Goal: Information Seeking & Learning: Compare options

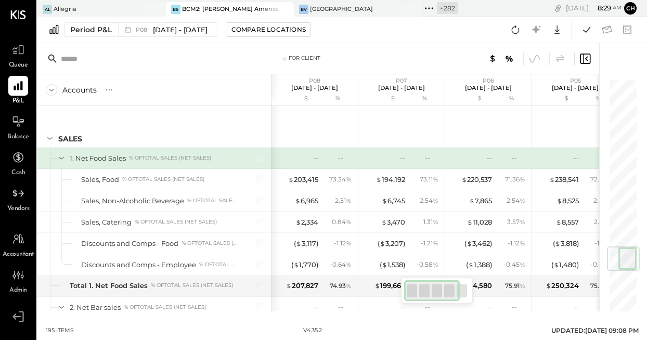
scroll to position [1424, 0]
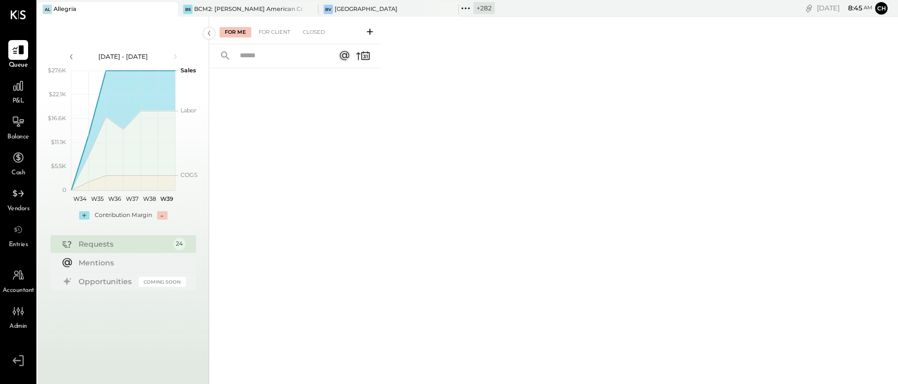
click at [172, 10] on icon at bounding box center [168, 9] width 13 height 12
click at [171, 9] on icon at bounding box center [168, 9] width 13 height 12
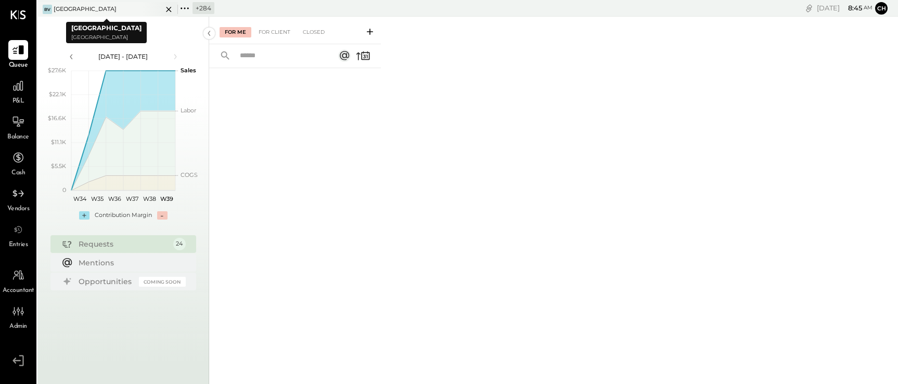
click at [170, 8] on icon at bounding box center [168, 9] width 13 height 12
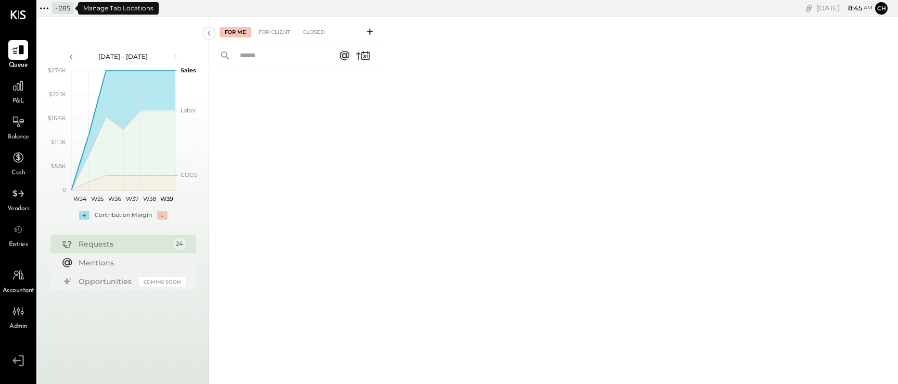
click at [43, 7] on icon at bounding box center [44, 8] width 2 height 2
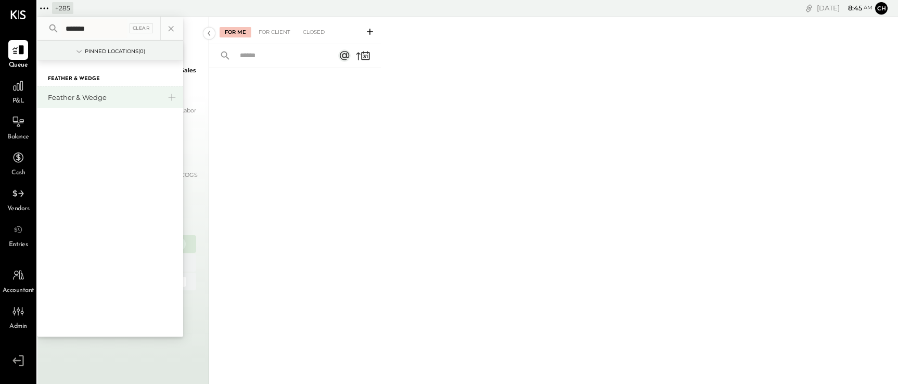
type input "*******"
click at [87, 90] on div "Feather & Wedge" at bounding box center [110, 97] width 146 height 22
click at [96, 105] on div "Feather & Wedge" at bounding box center [110, 97] width 146 height 22
click at [96, 100] on div "Feather & Wedge" at bounding box center [104, 98] width 112 height 10
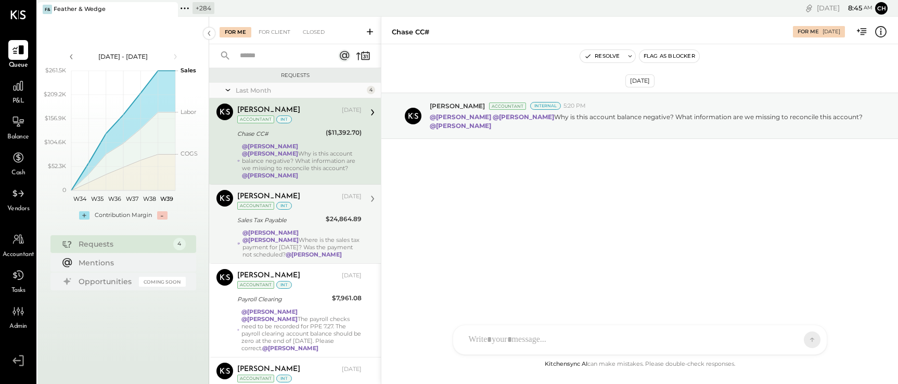
click at [317, 244] on div "@Srabana Nayak @Tasmir Malek Where is the sales tax payment for Jun 2025? Was t…" at bounding box center [301, 243] width 119 height 29
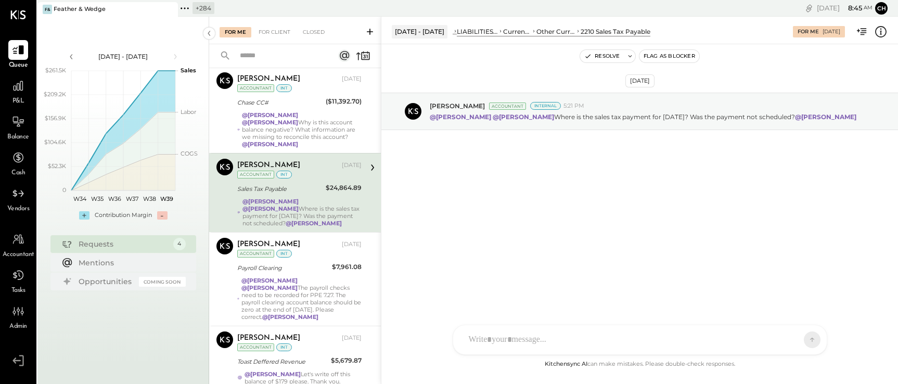
scroll to position [44, 0]
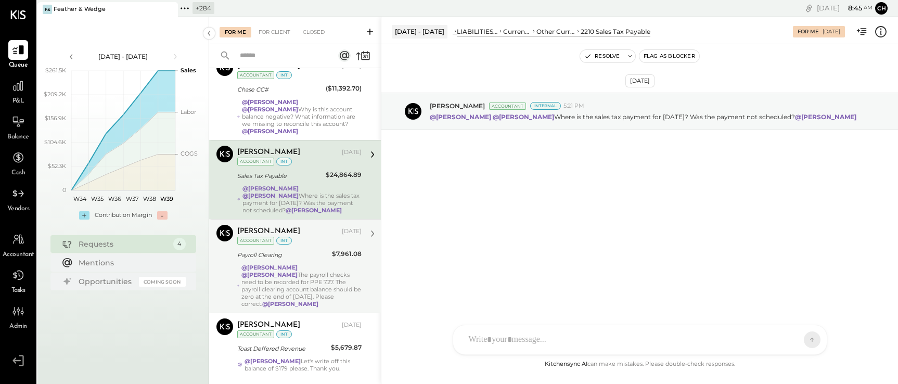
click at [313, 250] on div "Payroll Clearing" at bounding box center [283, 255] width 92 height 10
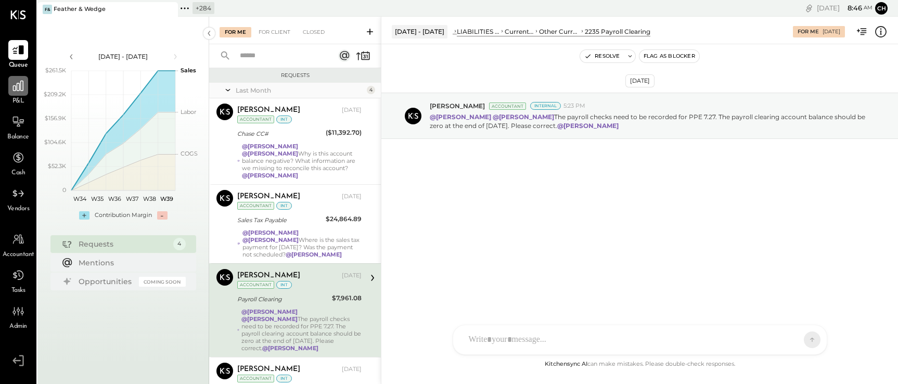
click at [19, 86] on icon at bounding box center [18, 86] width 10 height 10
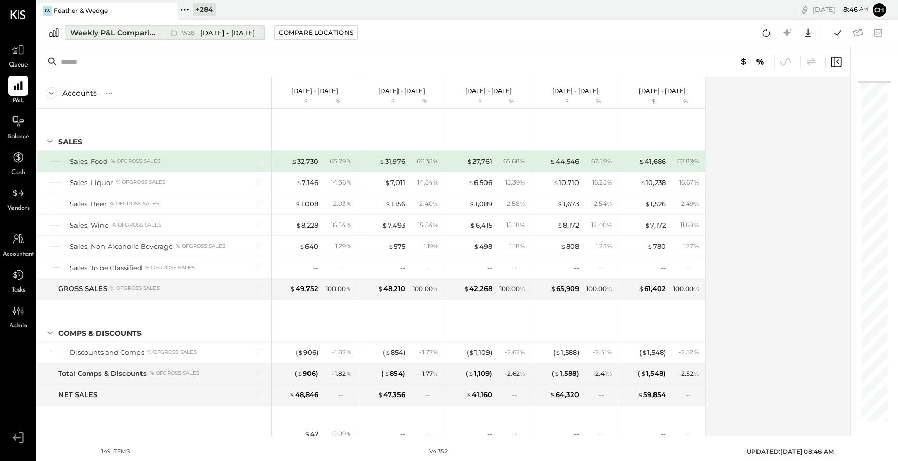
click at [108, 30] on div "Weekly P&L Comparison" at bounding box center [113, 33] width 87 height 10
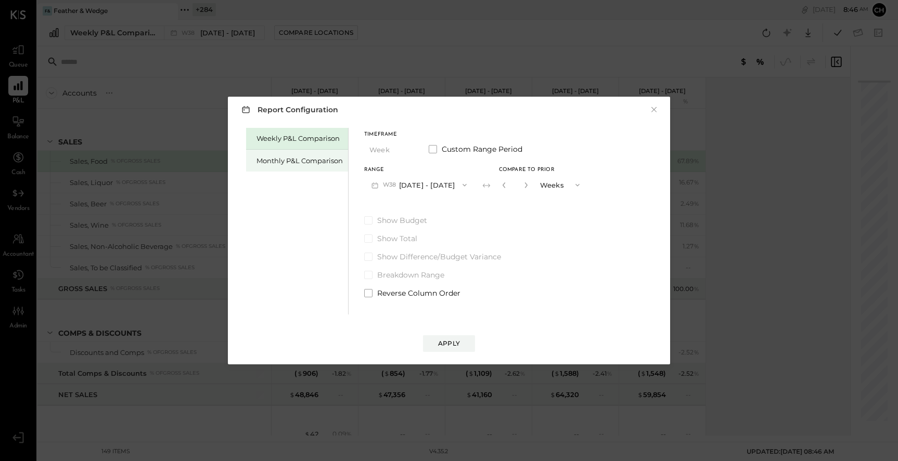
click at [297, 159] on div "Monthly P&L Comparison" at bounding box center [299, 161] width 86 height 10
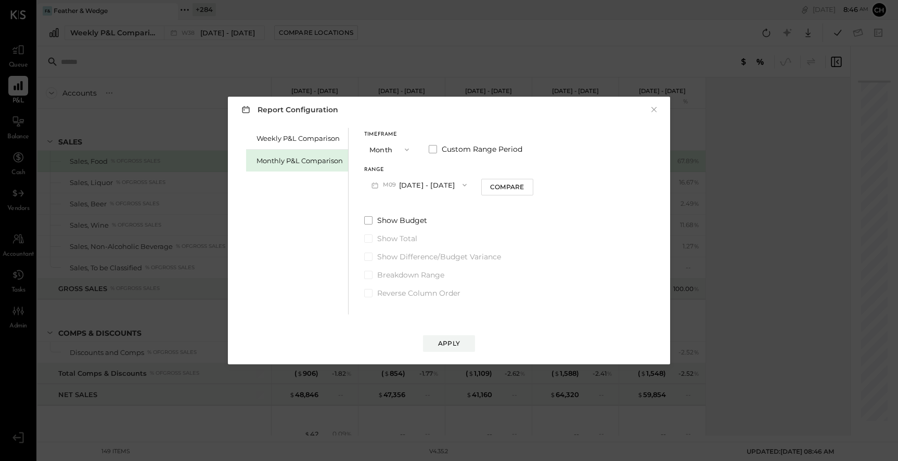
click at [411, 185] on button "M09 Sep 1 - 30, 2025" at bounding box center [419, 184] width 110 height 19
click at [418, 206] on span "Aug 1 - 31, 2025" at bounding box center [414, 208] width 49 height 9
click at [501, 183] on div "Compare" at bounding box center [507, 187] width 34 height 9
click at [455, 350] on button "Apply" at bounding box center [449, 343] width 52 height 17
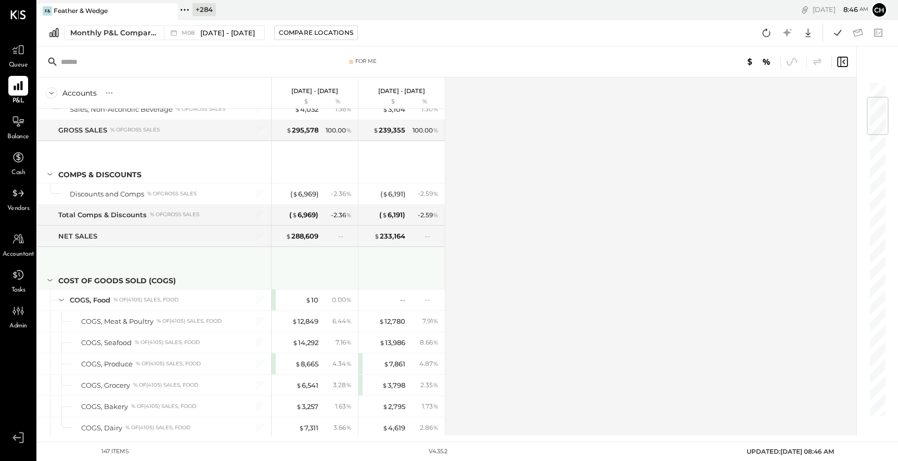
scroll to position [180, 0]
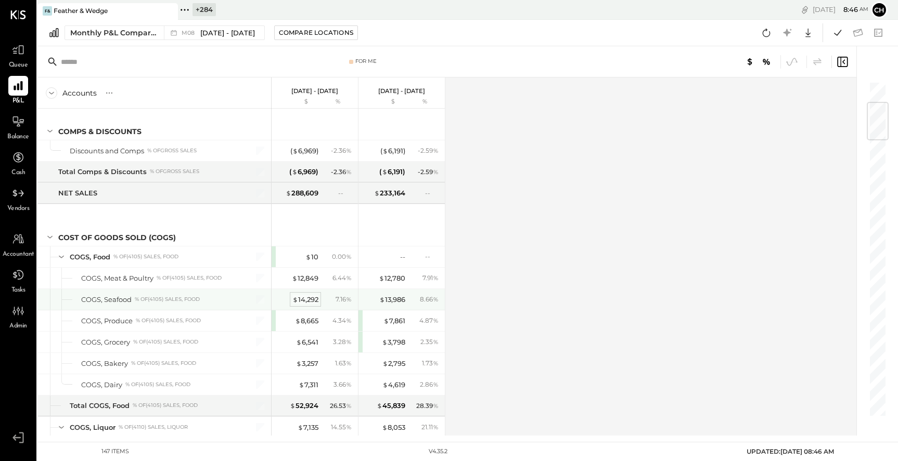
click at [305, 300] on div "$ 14,292" at bounding box center [305, 300] width 26 height 10
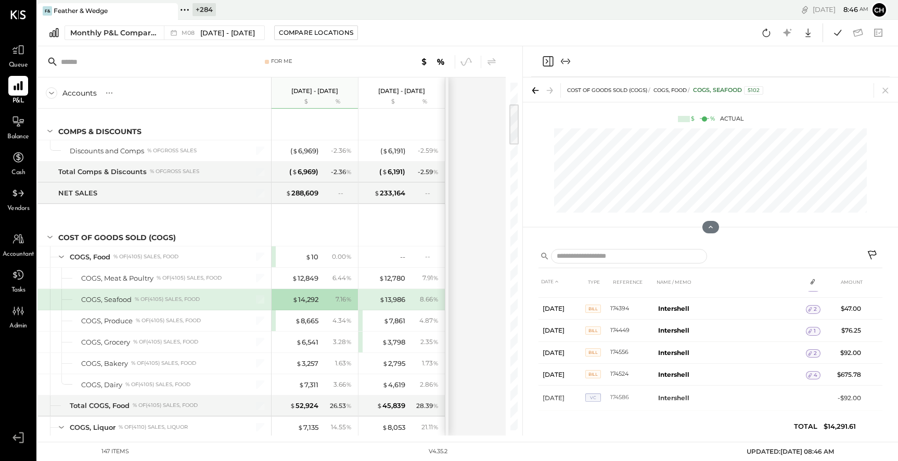
scroll to position [530, 0]
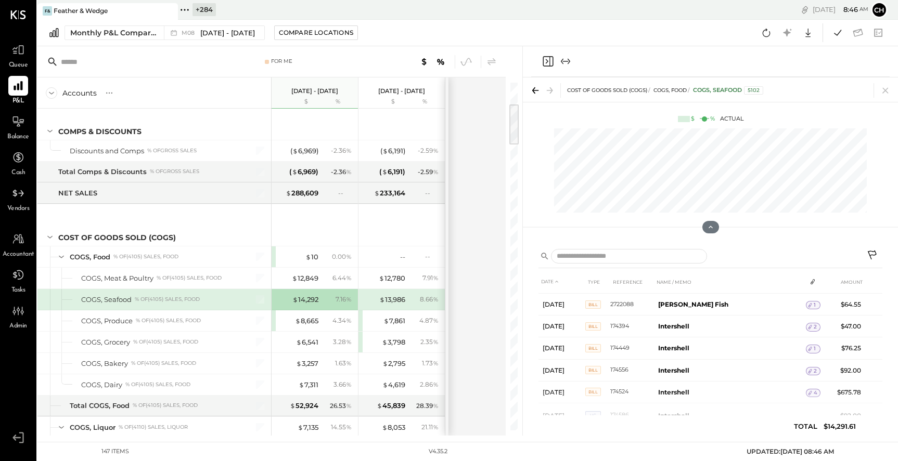
click at [546, 63] on icon "Close panel" at bounding box center [547, 61] width 12 height 12
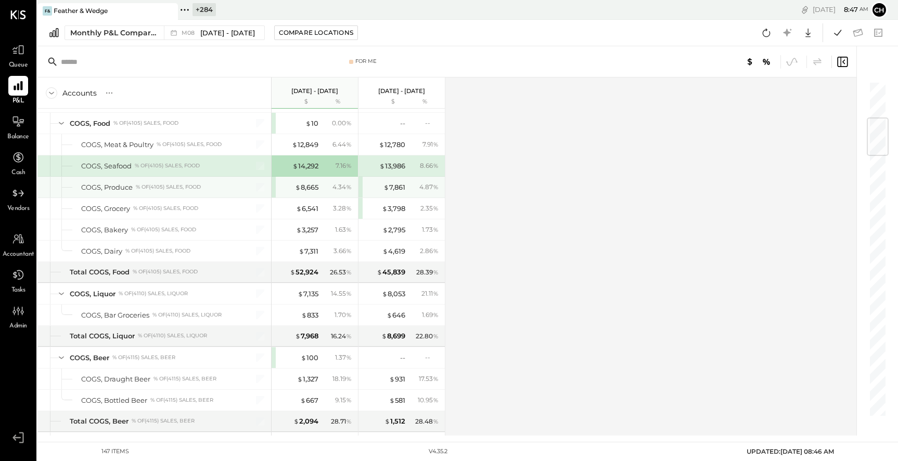
scroll to position [331, 0]
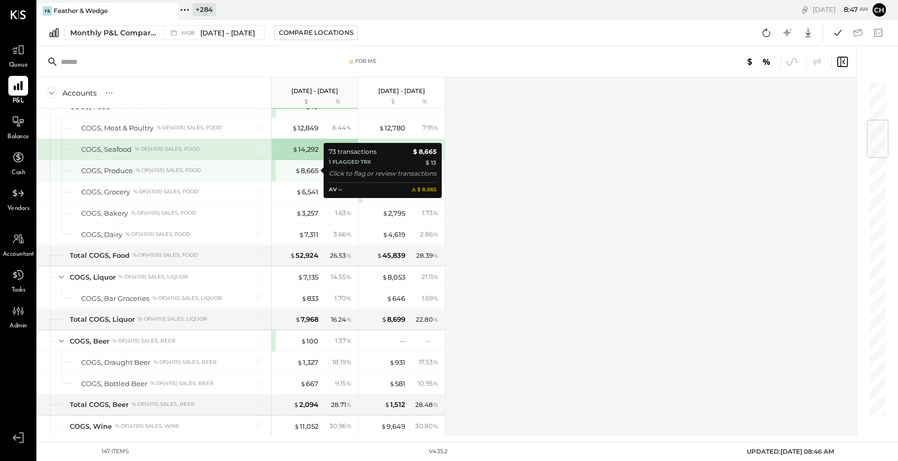
click at [282, 172] on div "$ 8,665" at bounding box center [298, 171] width 42 height 10
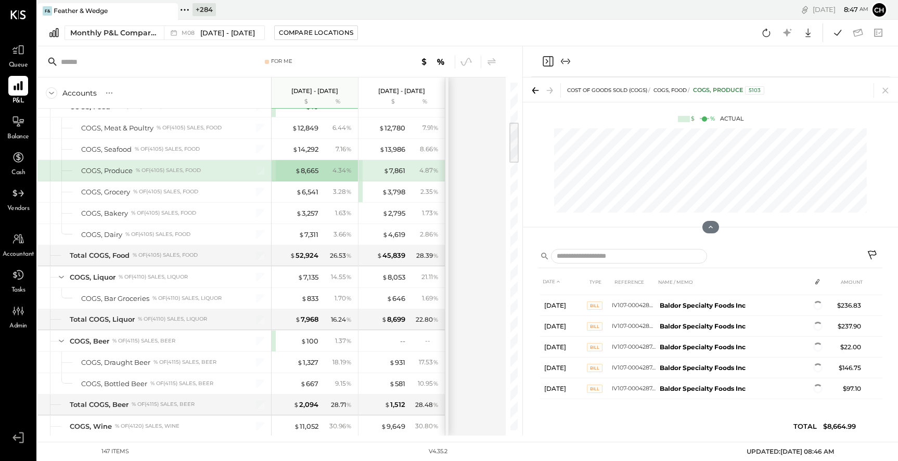
scroll to position [1096, 0]
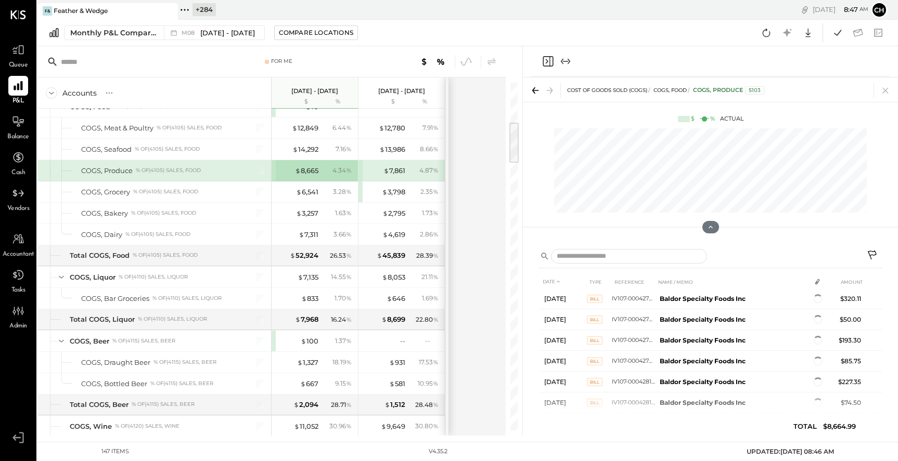
click at [548, 58] on icon "Close panel" at bounding box center [547, 61] width 12 height 12
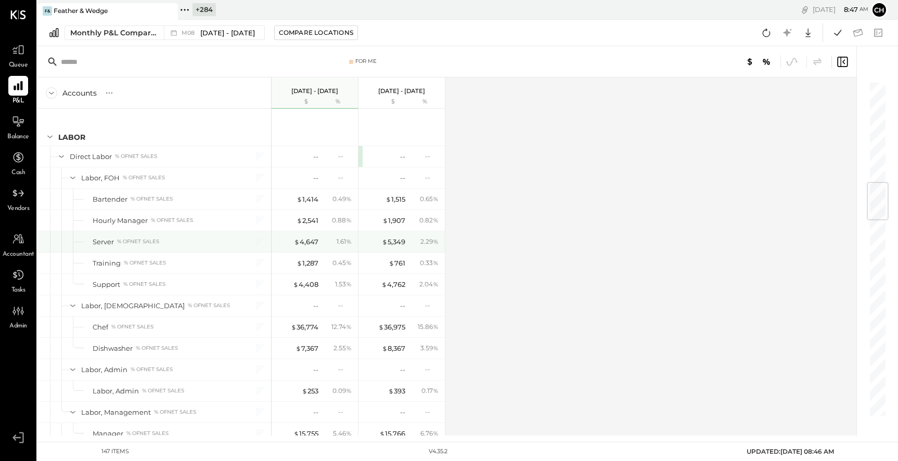
scroll to position [863, 0]
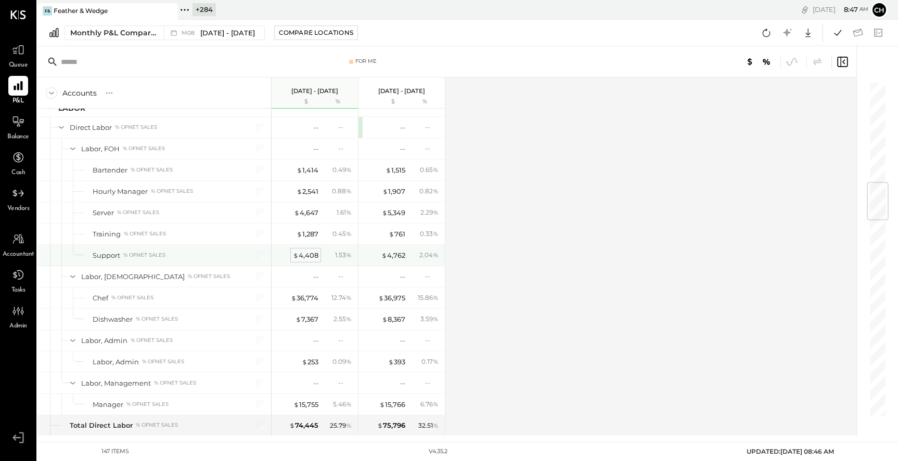
click at [308, 257] on div "$ 4,408" at bounding box center [305, 256] width 25 height 10
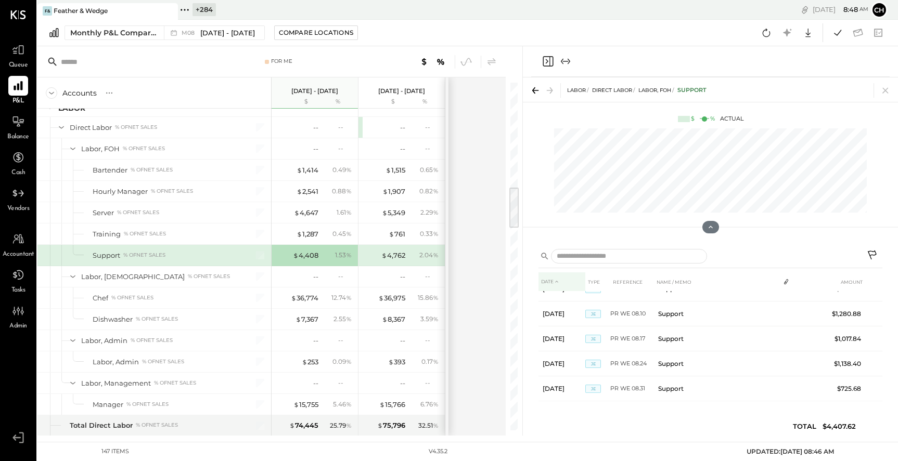
scroll to position [42, 0]
click at [547, 59] on icon "Close panel" at bounding box center [547, 61] width 12 height 12
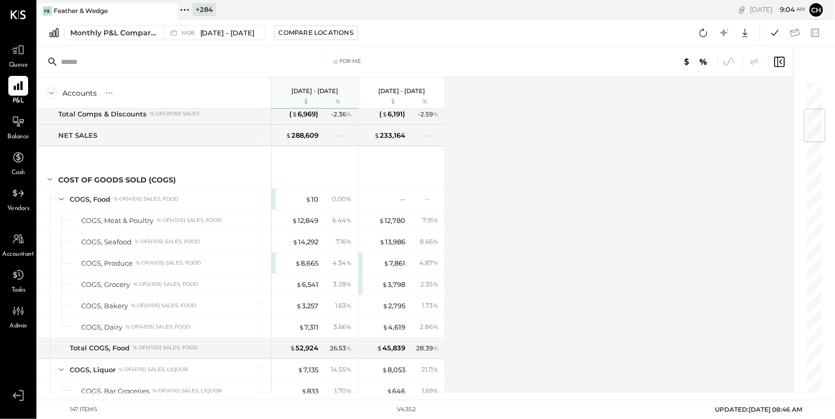
scroll to position [240, 0]
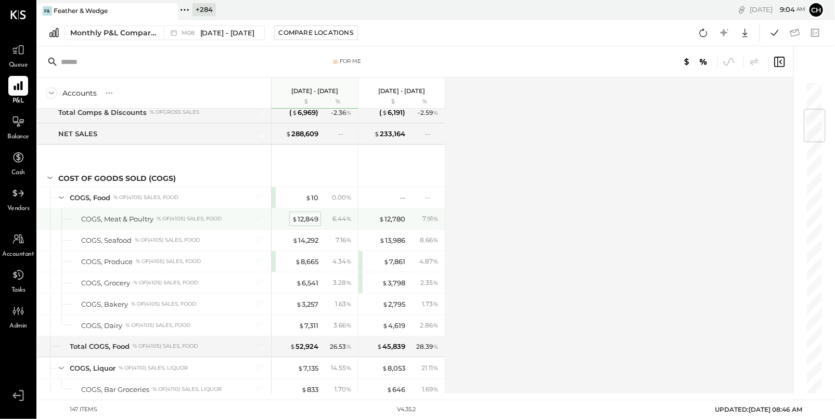
click at [307, 217] on div "$ 12,849" at bounding box center [305, 219] width 27 height 10
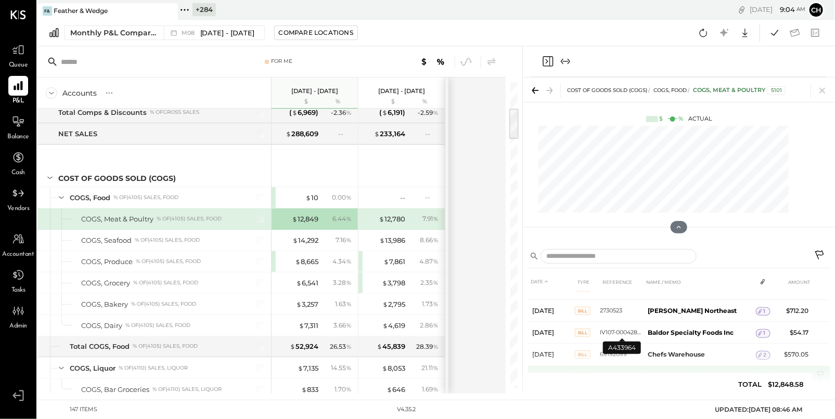
scroll to position [752, 0]
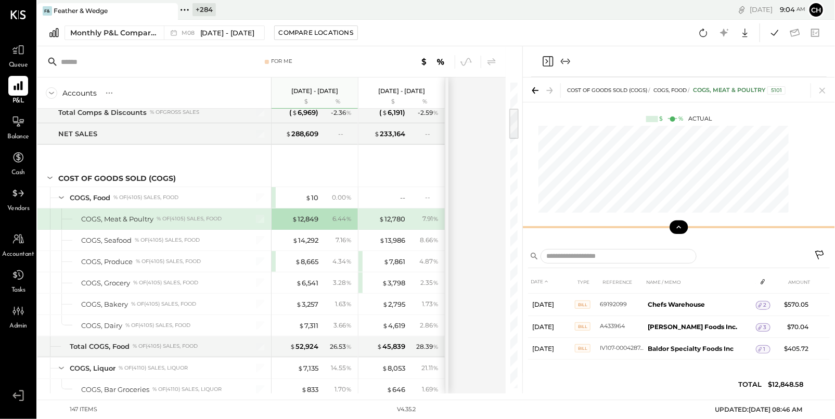
click at [681, 225] on icon at bounding box center [678, 227] width 9 height 9
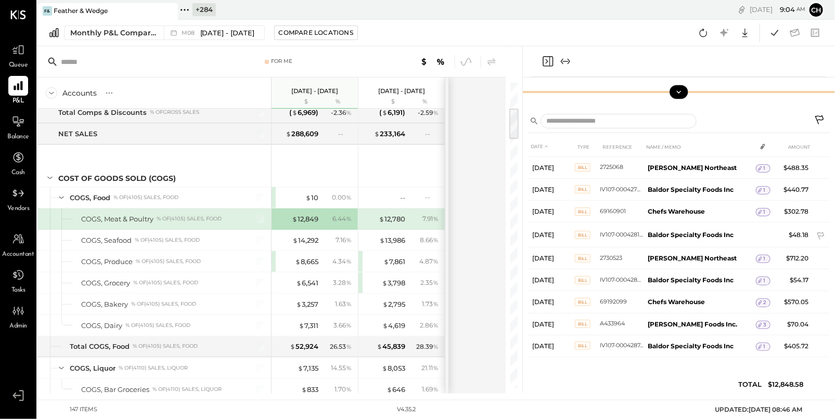
scroll to position [617, 0]
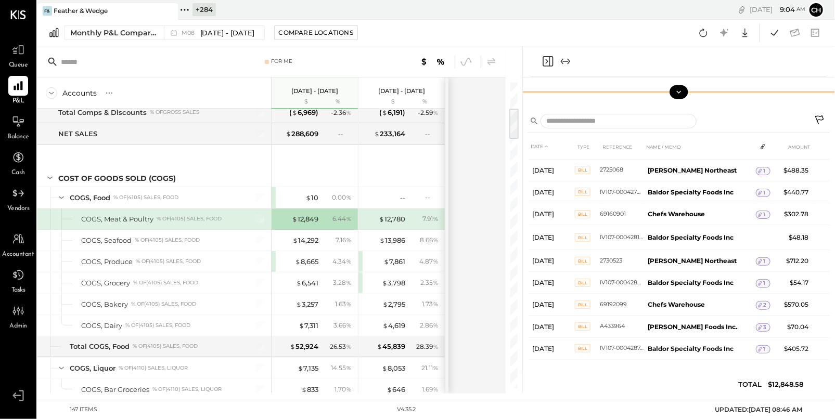
click at [546, 57] on icon "Close panel" at bounding box center [547, 61] width 12 height 12
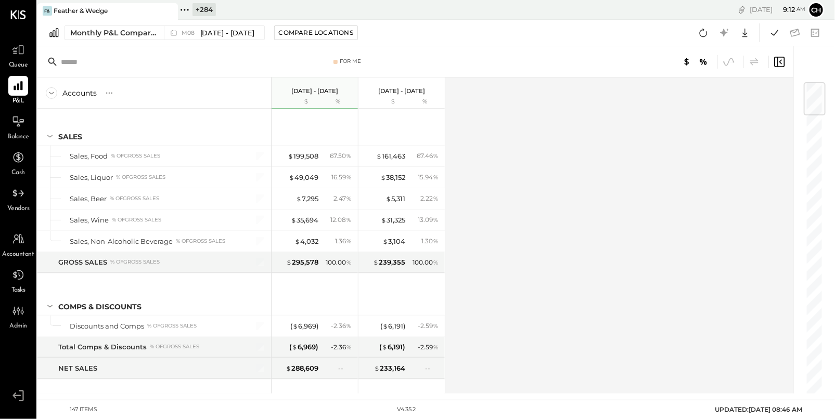
scroll to position [11, 0]
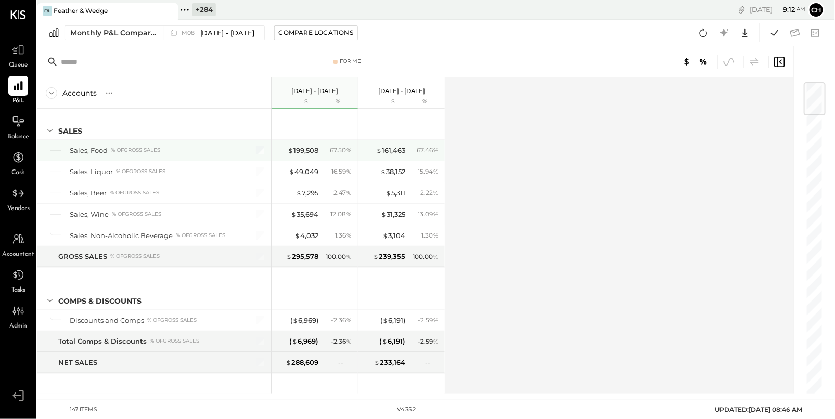
click at [255, 150] on div at bounding box center [254, 150] width 26 height 21
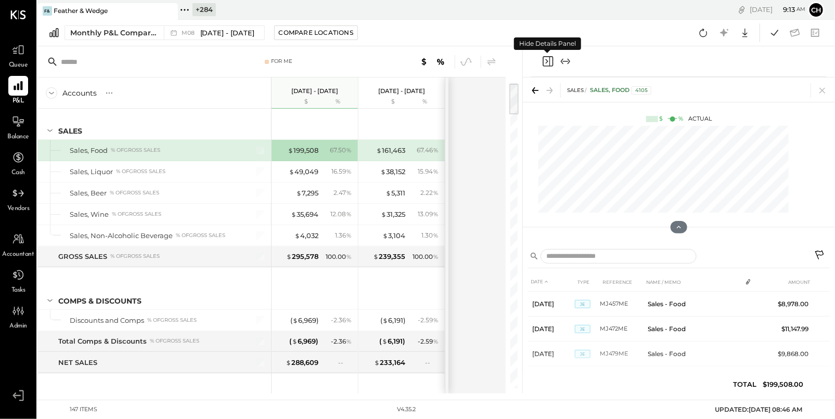
click at [545, 61] on icon "Close panel" at bounding box center [547, 61] width 12 height 12
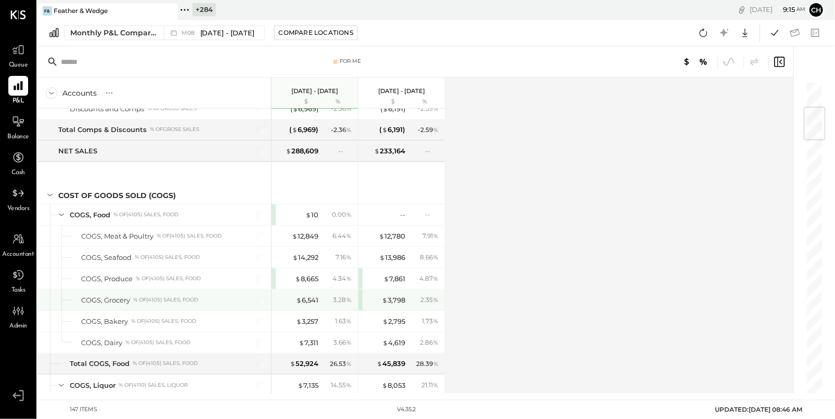
scroll to position [245, 0]
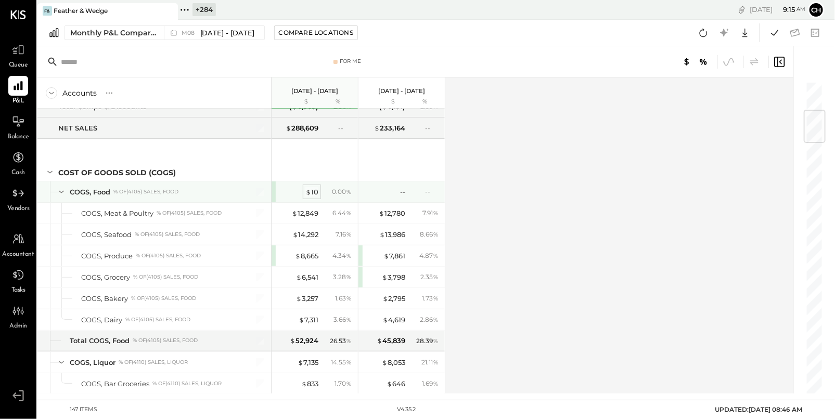
click at [312, 191] on div "$ 10" at bounding box center [311, 192] width 13 height 10
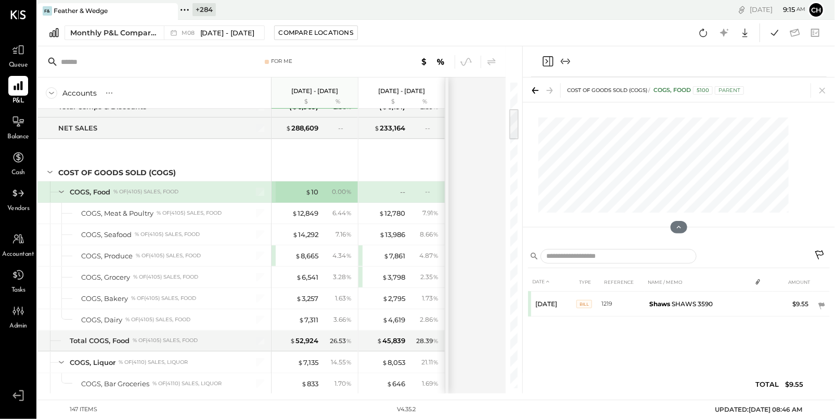
click at [543, 61] on icon "Close panel" at bounding box center [547, 61] width 10 height 10
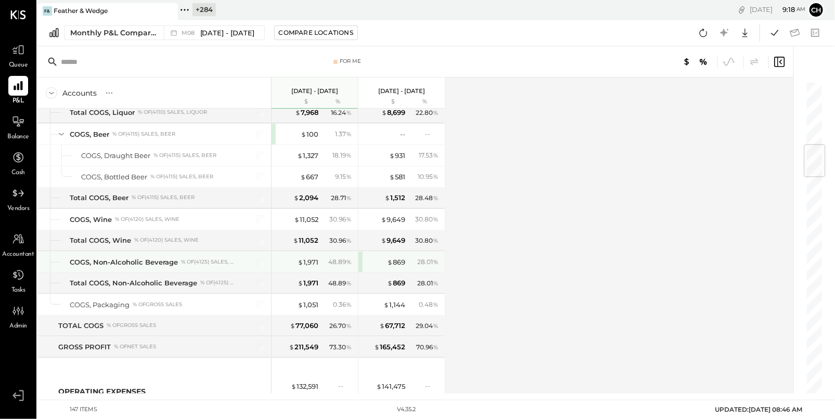
scroll to position [554, 0]
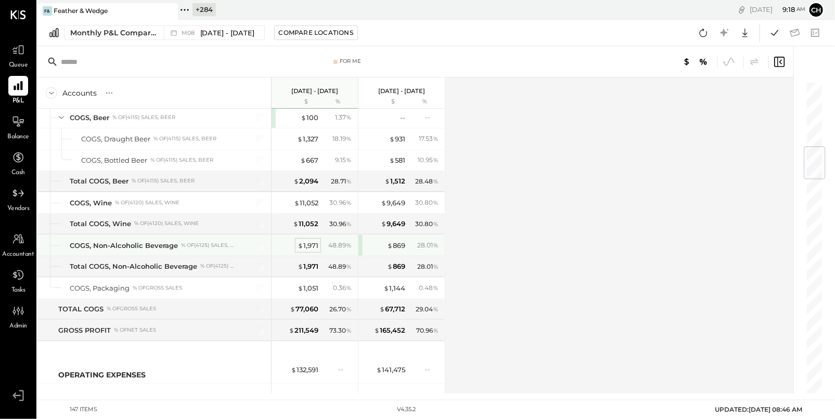
click at [306, 245] on div "$ 1,971" at bounding box center [307, 246] width 21 height 10
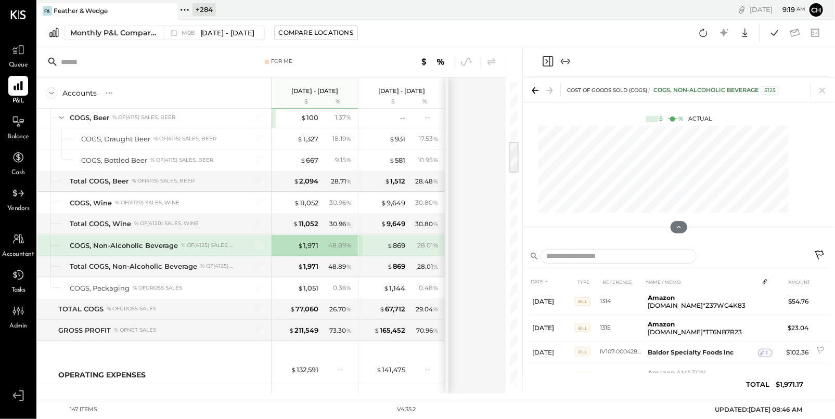
scroll to position [601, 0]
click at [545, 59] on icon "Close panel" at bounding box center [547, 61] width 12 height 12
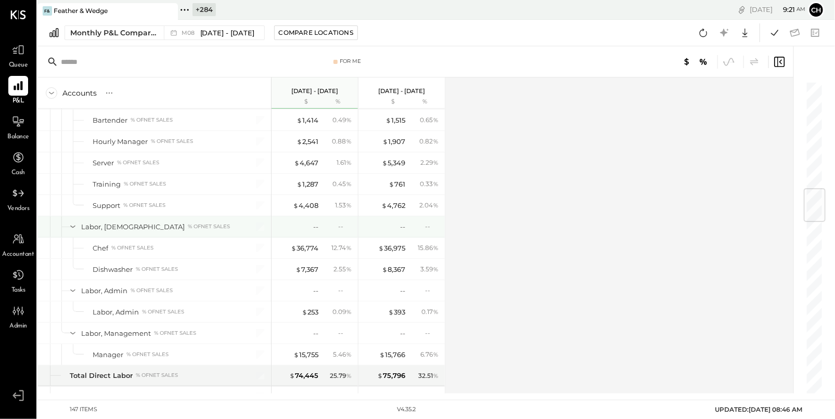
scroll to position [915, 0]
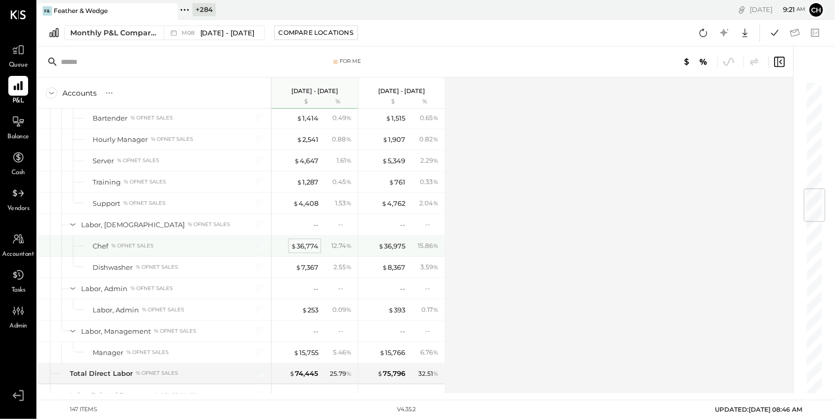
click at [309, 243] on div "$ 36,774" at bounding box center [305, 246] width 28 height 10
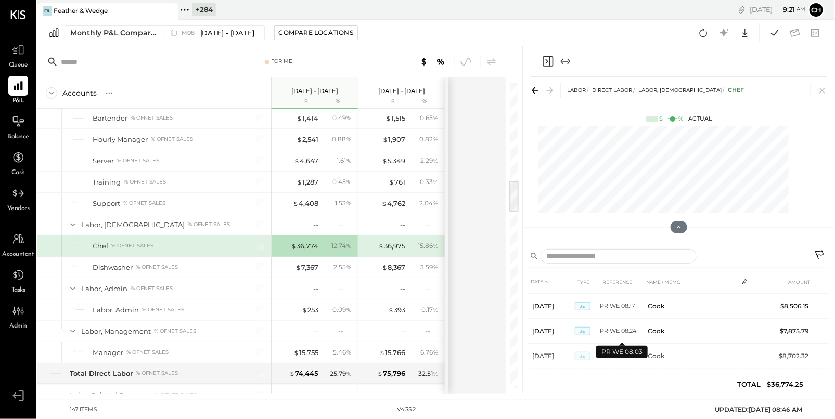
scroll to position [83, 0]
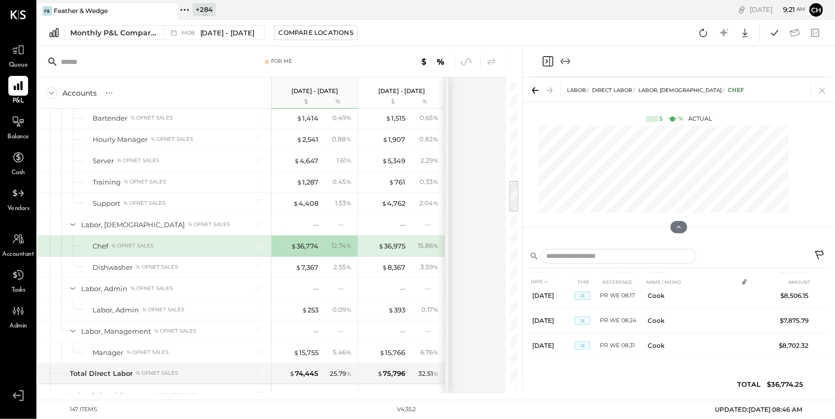
click at [547, 65] on icon "Close panel" at bounding box center [547, 61] width 12 height 12
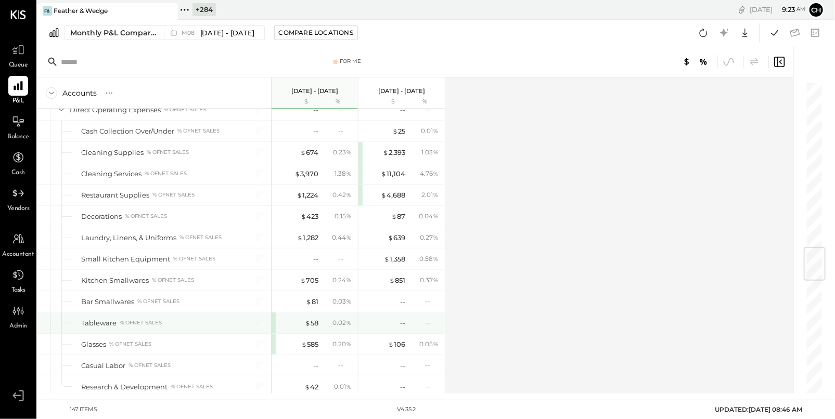
scroll to position [1395, 0]
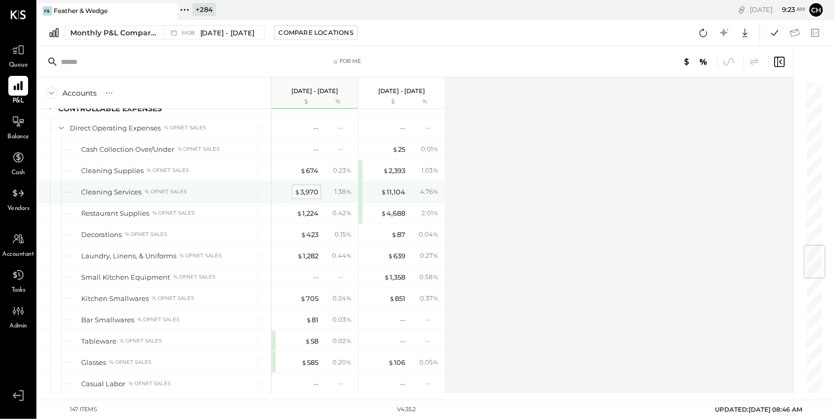
click at [310, 189] on div "$ 3,970" at bounding box center [306, 192] width 24 height 10
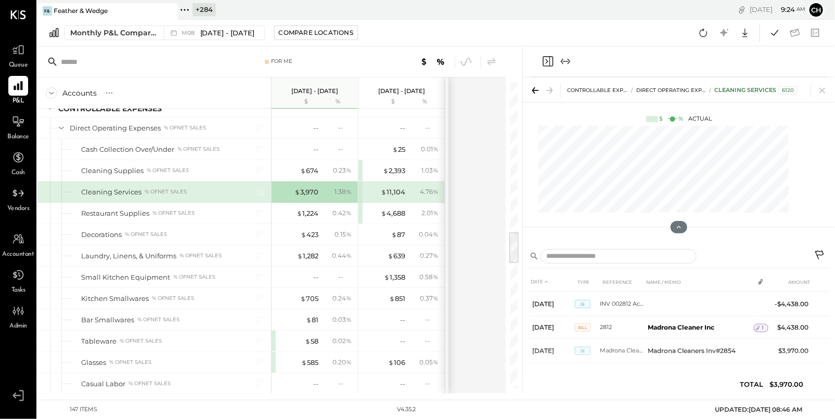
click at [545, 59] on icon "Close panel" at bounding box center [547, 61] width 12 height 12
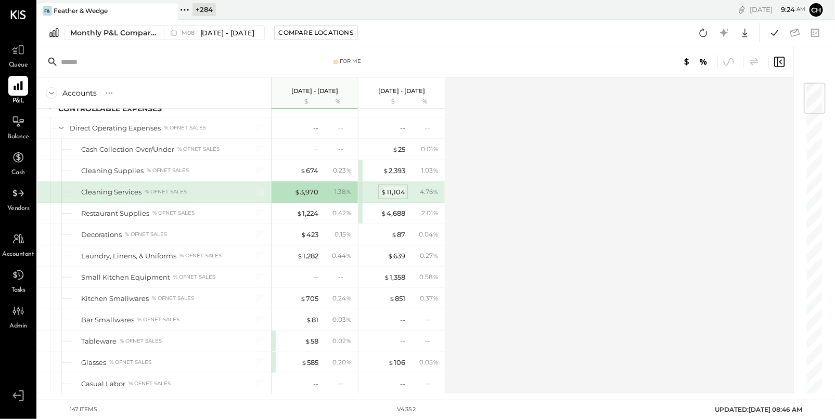
click at [398, 187] on div "$ 11,104" at bounding box center [393, 192] width 24 height 10
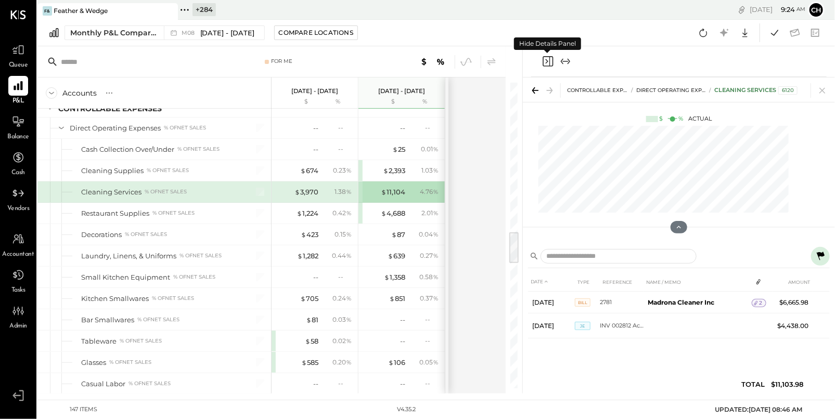
click at [546, 61] on icon "Close panel" at bounding box center [547, 61] width 12 height 12
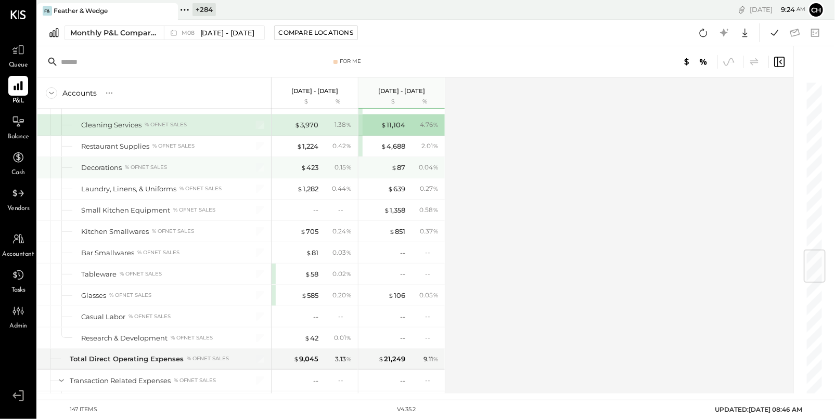
scroll to position [1433, 0]
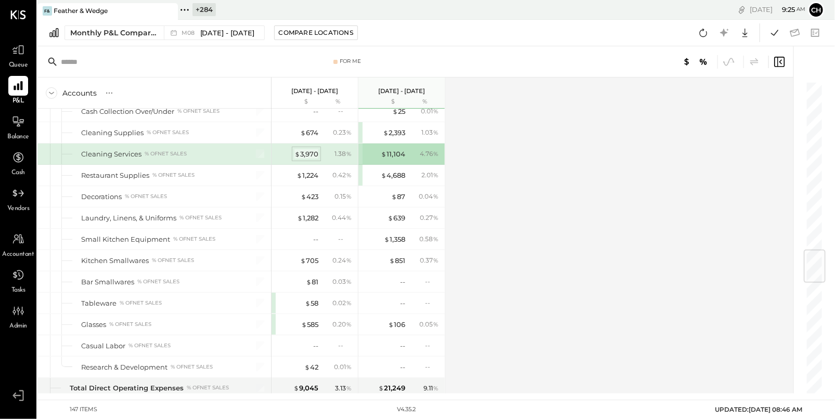
click at [312, 151] on div "$ 3,970" at bounding box center [306, 154] width 24 height 10
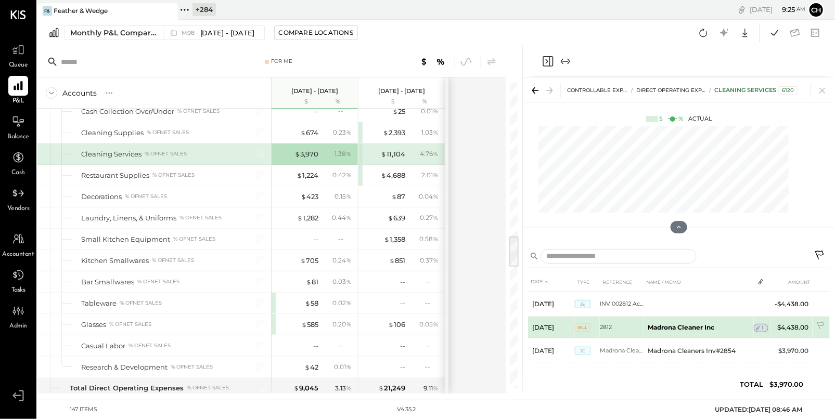
click at [758, 329] on icon at bounding box center [757, 328] width 7 height 7
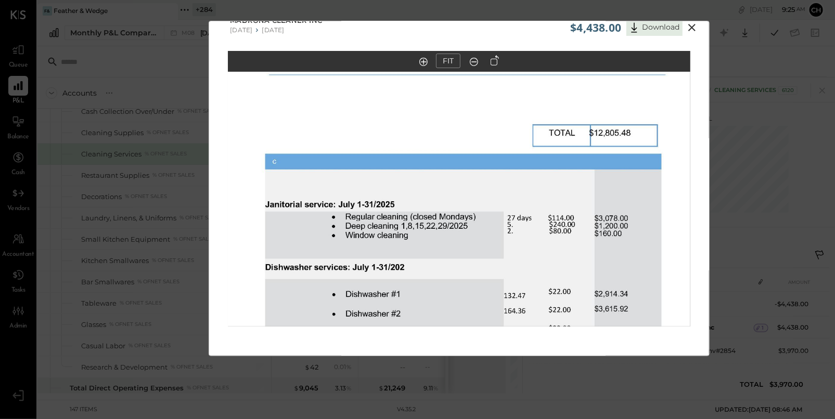
scroll to position [24, 0]
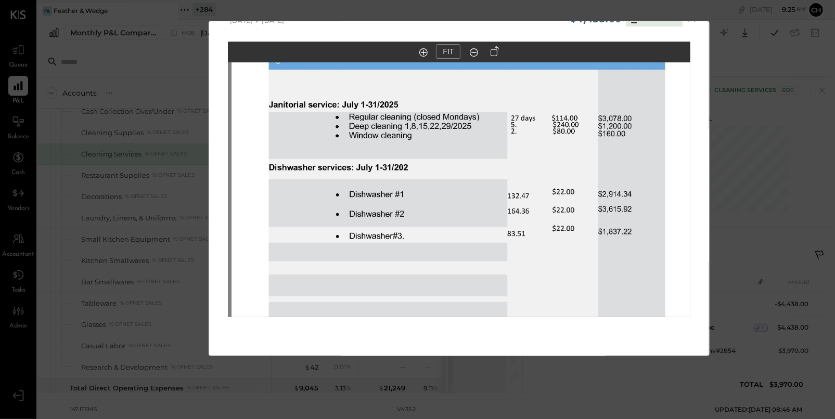
drag, startPoint x: 492, startPoint y: 256, endPoint x: 495, endPoint y: 170, distance: 86.4
click at [495, 170] on img at bounding box center [462, 75] width 462 height 599
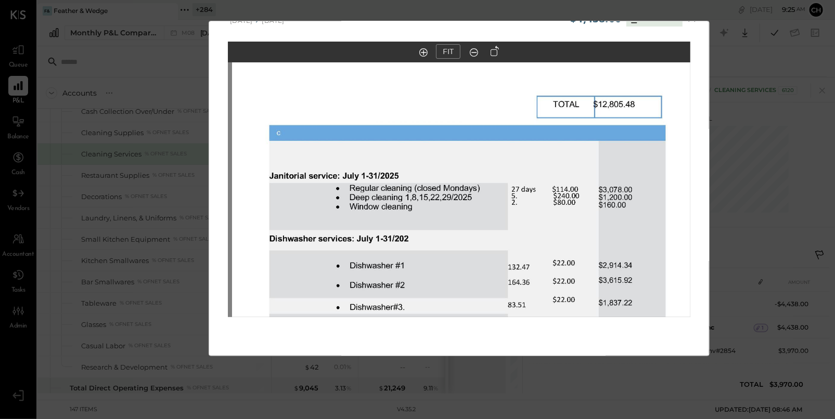
drag, startPoint x: 580, startPoint y: 193, endPoint x: 580, endPoint y: 263, distance: 69.7
click at [580, 263] on img at bounding box center [463, 146] width 462 height 599
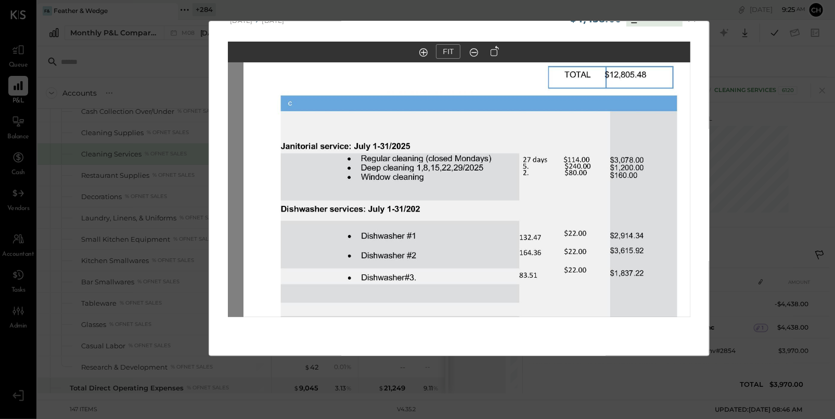
drag, startPoint x: 465, startPoint y: 275, endPoint x: 476, endPoint y: 248, distance: 28.5
click at [476, 248] on img at bounding box center [474, 116] width 462 height 599
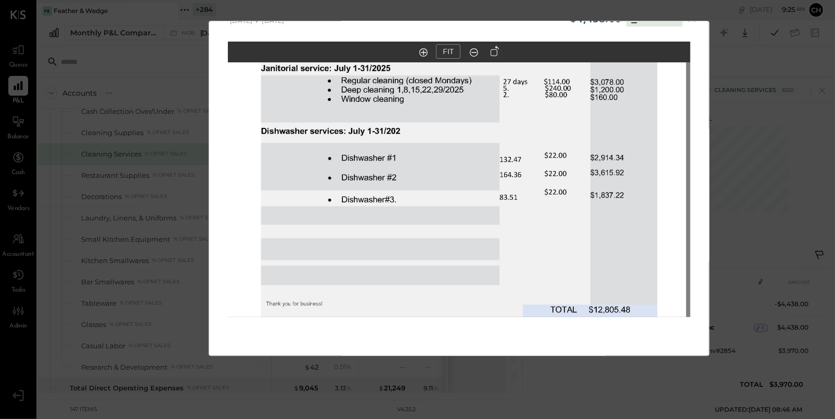
drag, startPoint x: 476, startPoint y: 248, endPoint x: 456, endPoint y: 169, distance: 81.5
click at [456, 170] on img at bounding box center [455, 38] width 462 height 599
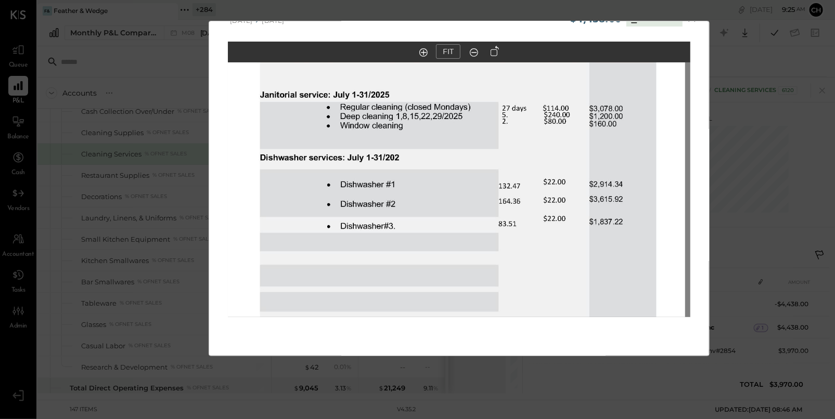
drag, startPoint x: 462, startPoint y: 222, endPoint x: 461, endPoint y: 249, distance: 27.1
click at [461, 249] on img at bounding box center [454, 65] width 462 height 599
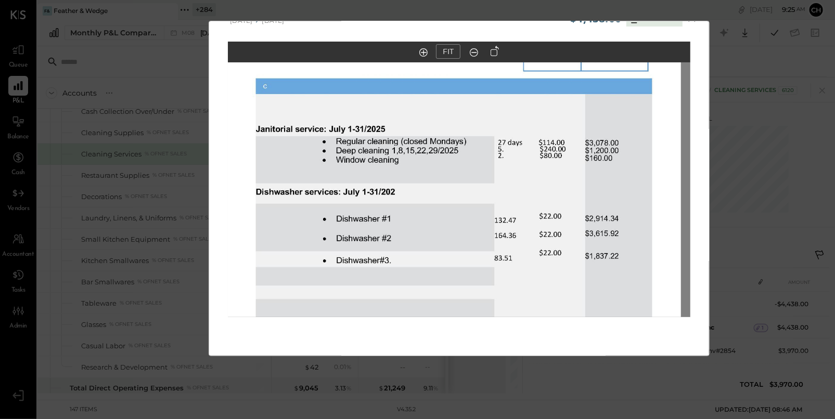
drag, startPoint x: 485, startPoint y: 187, endPoint x: 481, endPoint y: 219, distance: 33.0
click at [481, 219] on img at bounding box center [449, 99] width 462 height 599
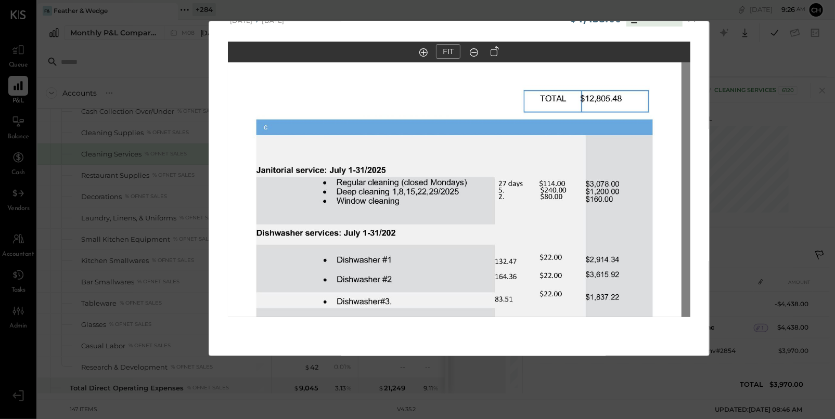
drag, startPoint x: 487, startPoint y: 202, endPoint x: 487, endPoint y: 243, distance: 41.1
click at [487, 243] on img at bounding box center [450, 140] width 462 height 599
click at [740, 215] on div "$4,438.00 Download Madrona Cleaner Inc 07/21/2025 07/27/2025 FIT" at bounding box center [417, 209] width 835 height 419
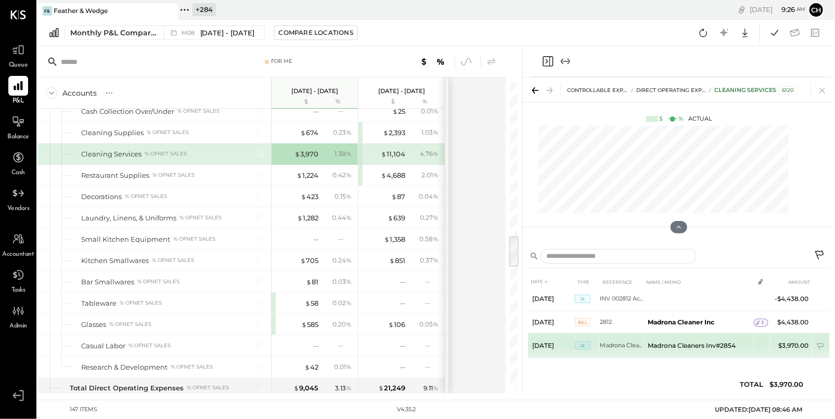
scroll to position [5, 0]
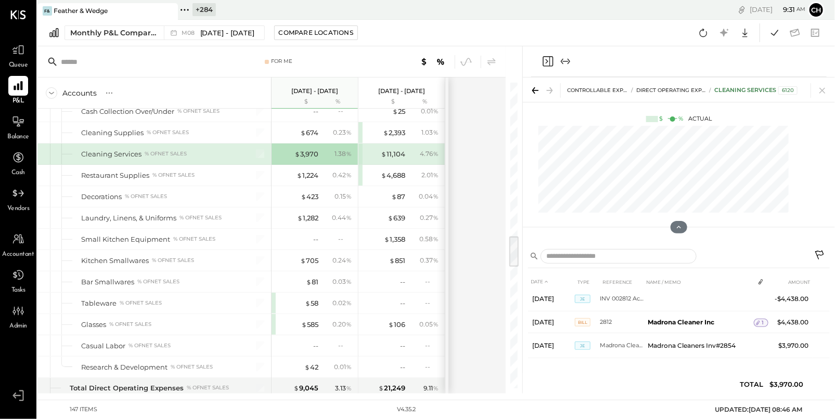
click at [547, 61] on icon "Close panel" at bounding box center [547, 61] width 12 height 12
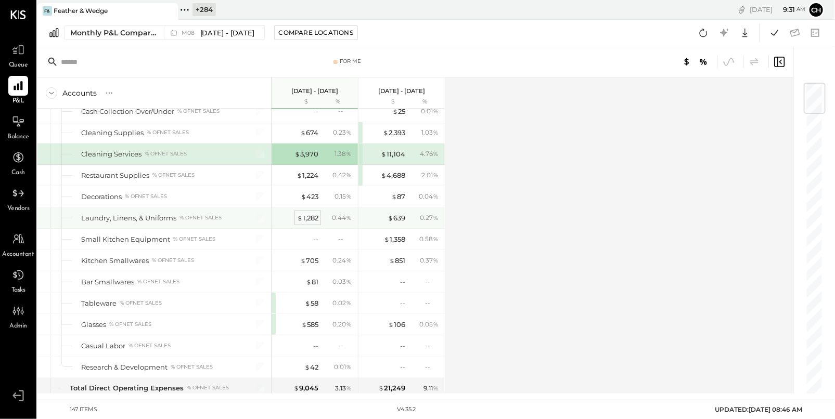
click at [309, 213] on div "$ 1,282" at bounding box center [307, 218] width 21 height 10
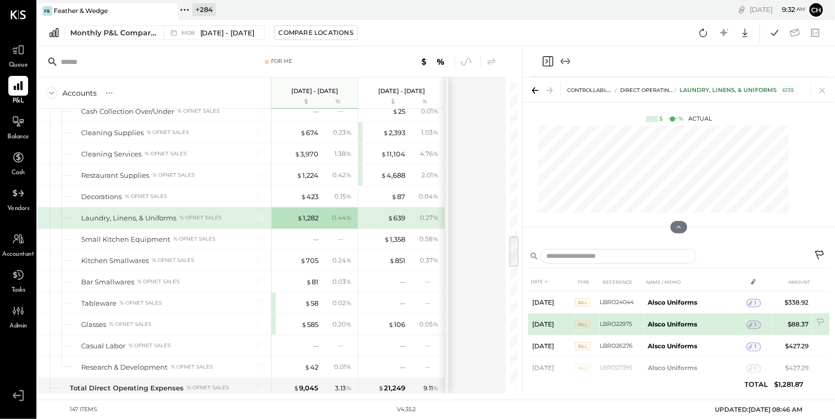
click at [751, 325] on icon at bounding box center [750, 324] width 7 height 7
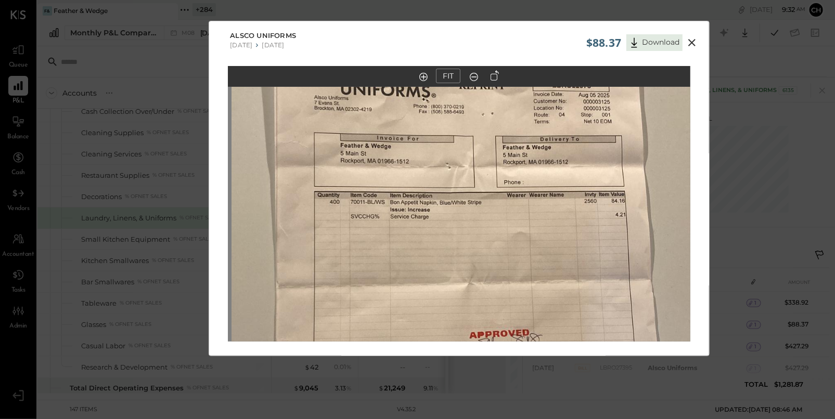
drag, startPoint x: 465, startPoint y: 171, endPoint x: 469, endPoint y: 277, distance: 105.6
click at [469, 277] on img at bounding box center [462, 296] width 462 height 822
click at [690, 42] on icon at bounding box center [691, 42] width 12 height 12
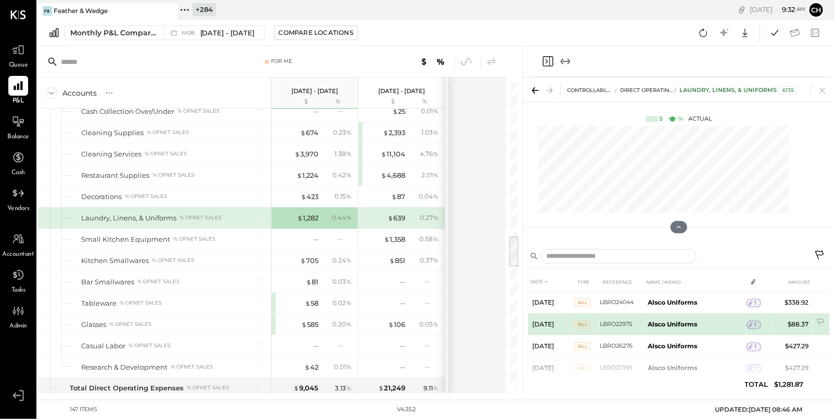
click at [756, 325] on div "1" at bounding box center [753, 325] width 15 height 8
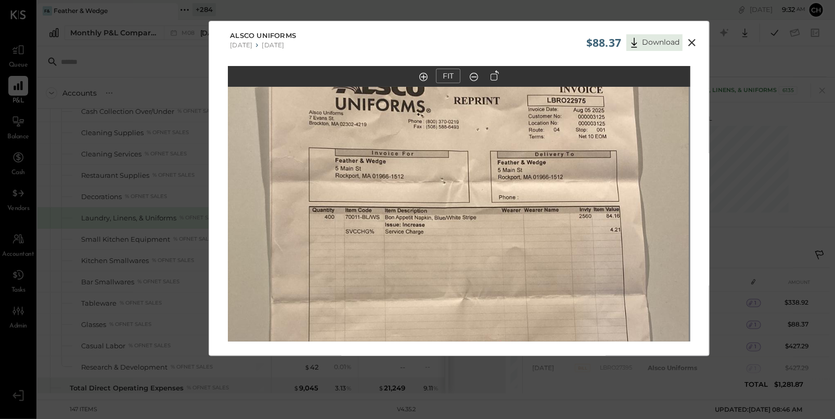
drag, startPoint x: 445, startPoint y: 214, endPoint x: 440, endPoint y: 338, distance: 123.3
click at [443, 336] on img at bounding box center [457, 311] width 462 height 822
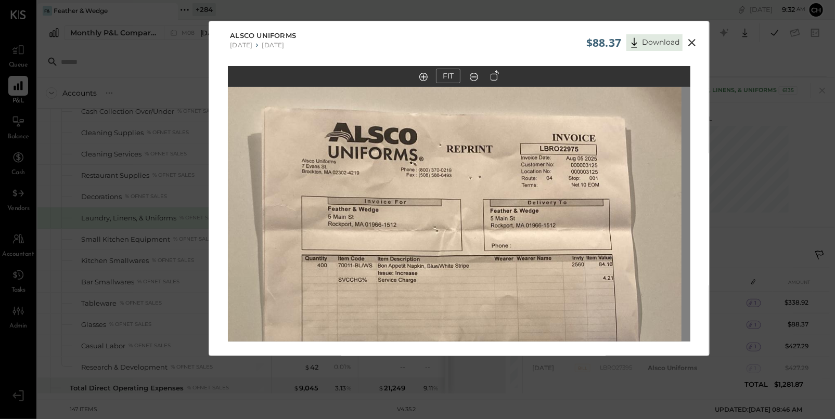
drag, startPoint x: 448, startPoint y: 249, endPoint x: 442, endPoint y: 296, distance: 47.2
click at [442, 296] on img at bounding box center [450, 359] width 462 height 822
click at [694, 39] on icon at bounding box center [691, 42] width 12 height 12
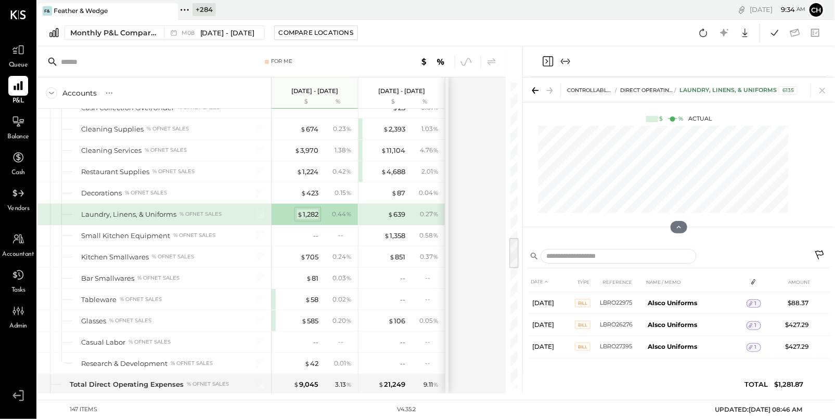
scroll to position [1518, 0]
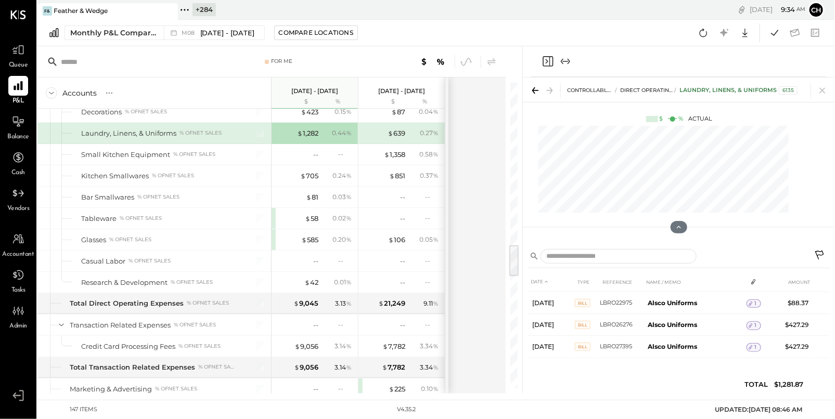
click at [544, 61] on icon "Close panel" at bounding box center [547, 61] width 12 height 12
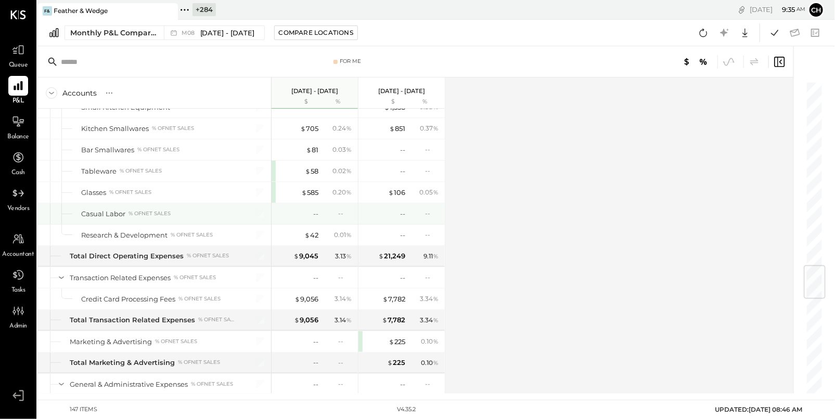
scroll to position [1597, 0]
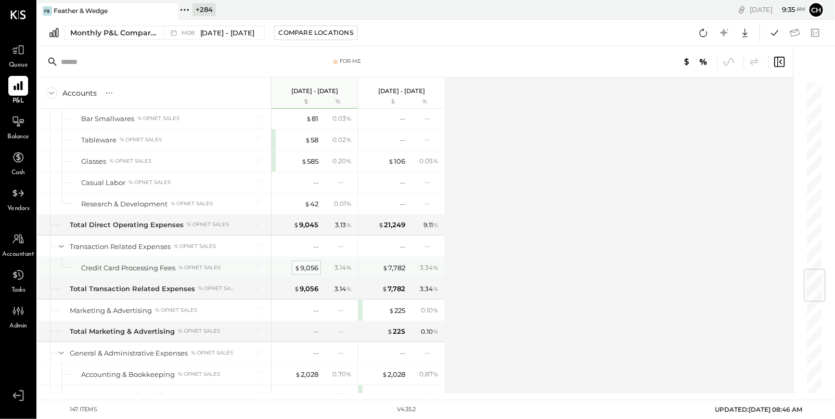
click at [303, 267] on div "$ 9,056" at bounding box center [306, 268] width 24 height 10
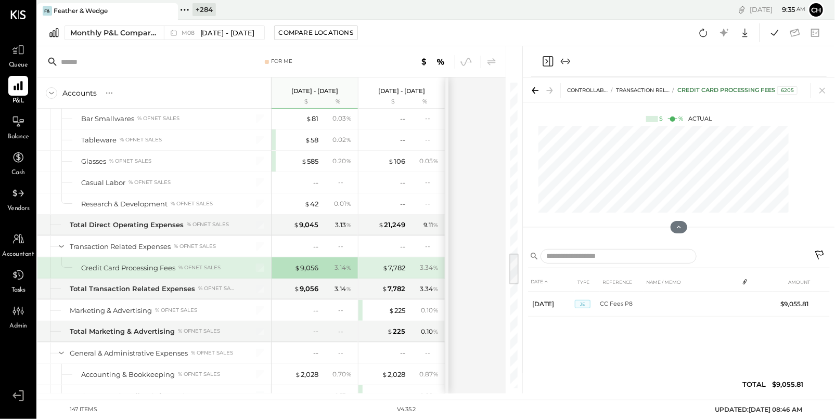
click at [544, 59] on icon "Close panel" at bounding box center [547, 61] width 12 height 12
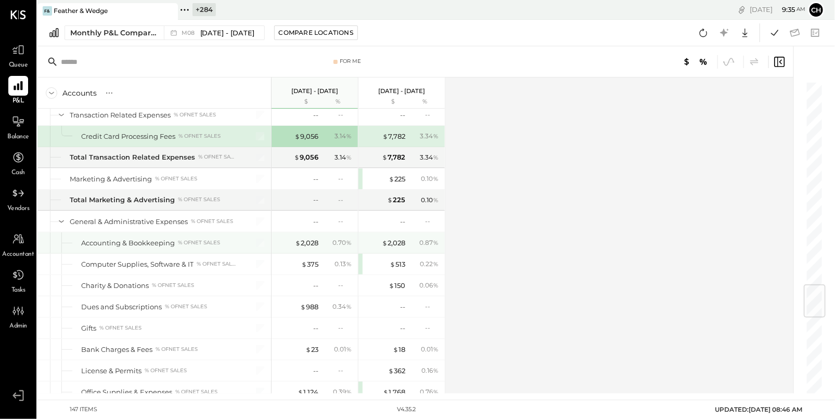
scroll to position [1741, 0]
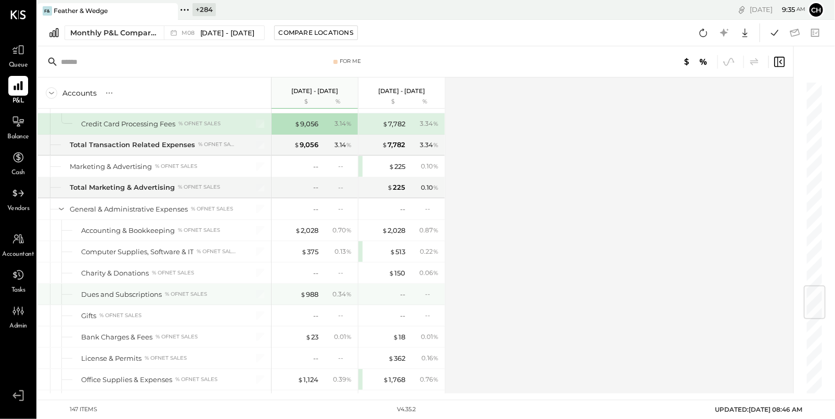
click at [309, 295] on div "$ 988 0.34 %" at bounding box center [316, 294] width 78 height 21
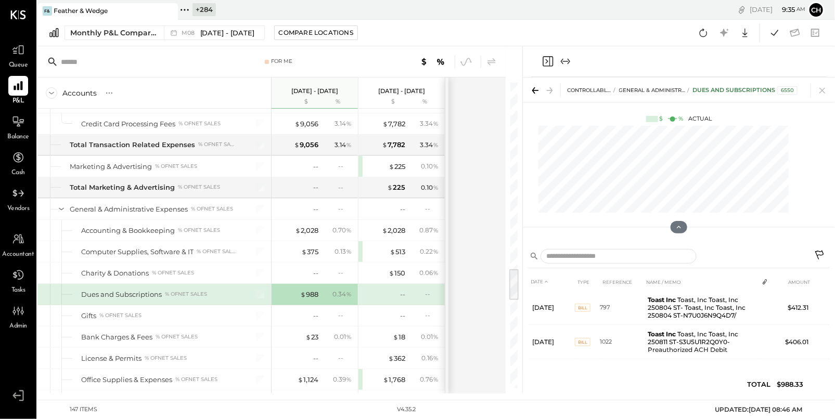
scroll to position [21, 0]
click at [546, 61] on icon "Close panel" at bounding box center [547, 61] width 12 height 12
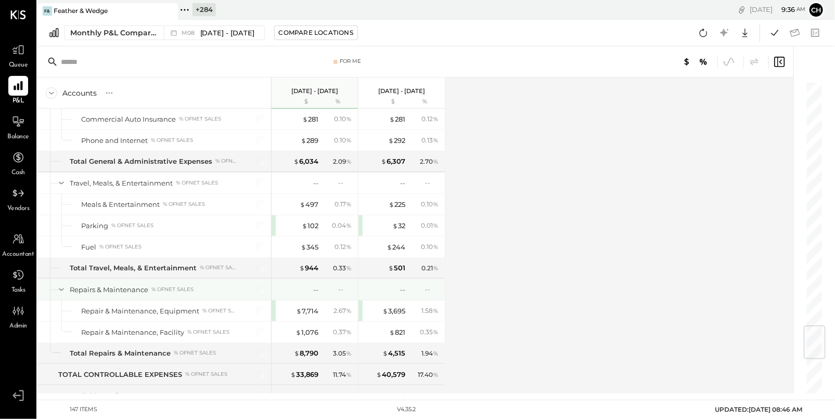
scroll to position [2102, 0]
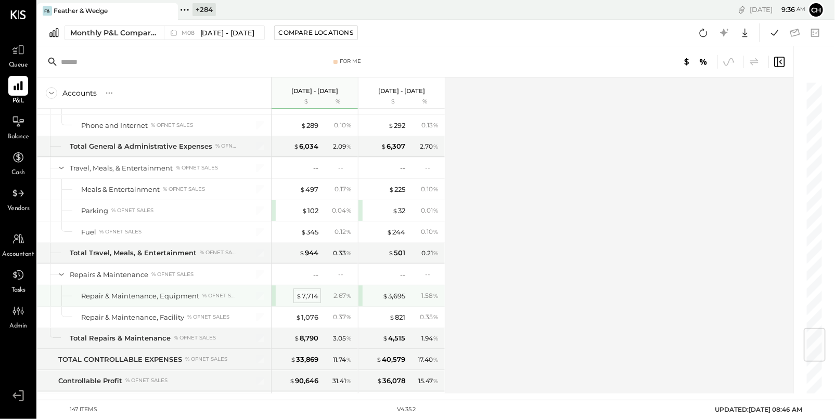
click at [310, 291] on div "$ 7,714" at bounding box center [307, 296] width 22 height 10
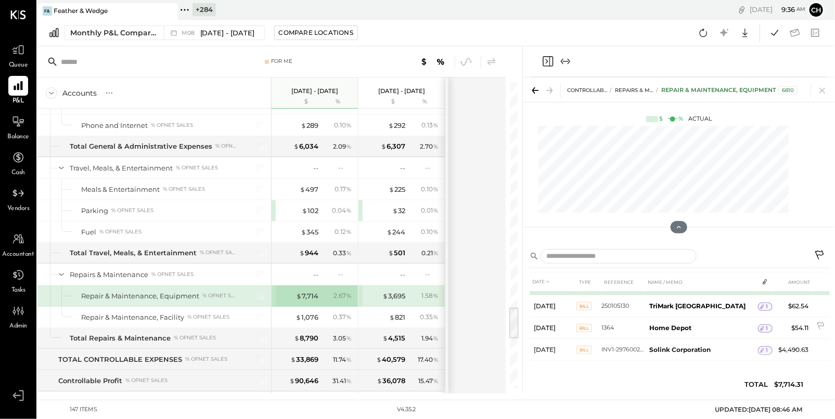
scroll to position [75, 0]
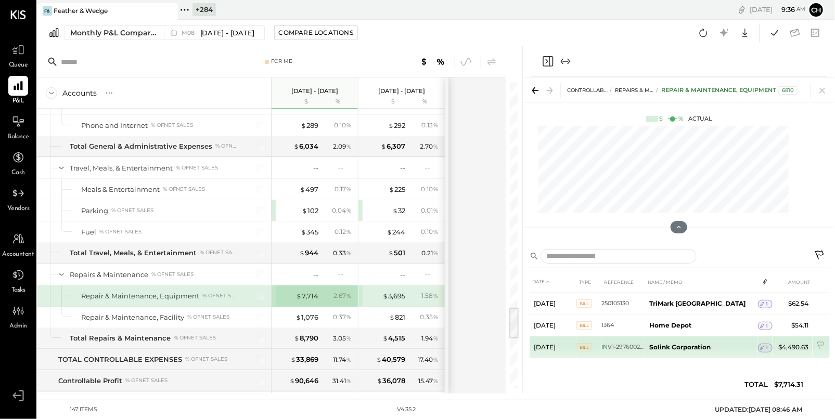
click at [758, 345] on icon at bounding box center [761, 347] width 7 height 7
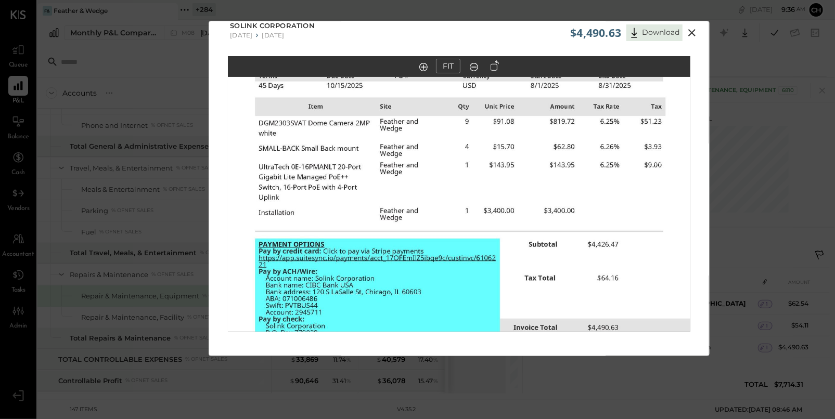
scroll to position [0, 0]
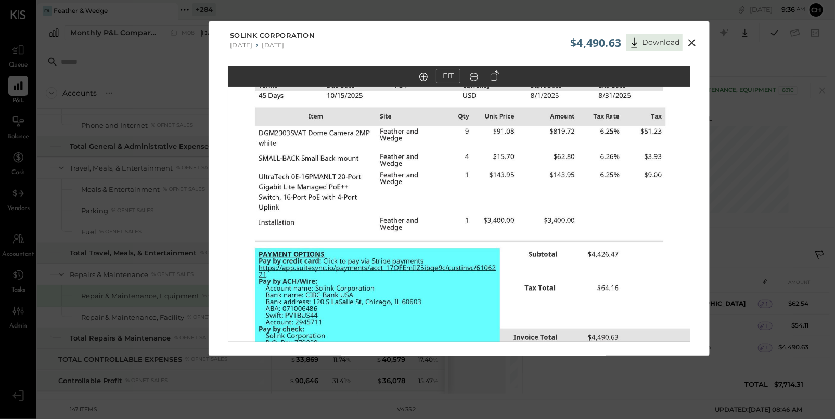
click at [694, 42] on icon at bounding box center [691, 42] width 12 height 12
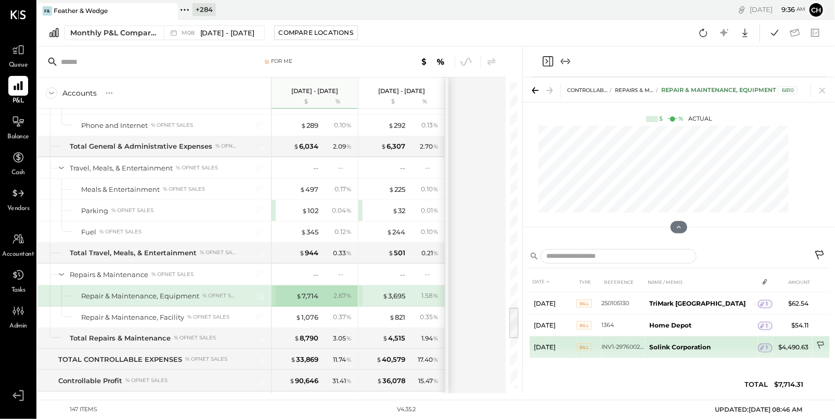
click at [820, 343] on icon at bounding box center [821, 346] width 10 height 10
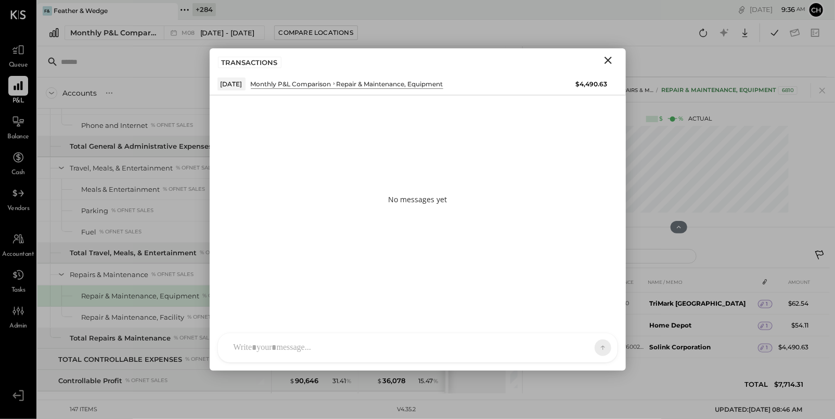
click at [366, 345] on div at bounding box center [417, 347] width 399 height 29
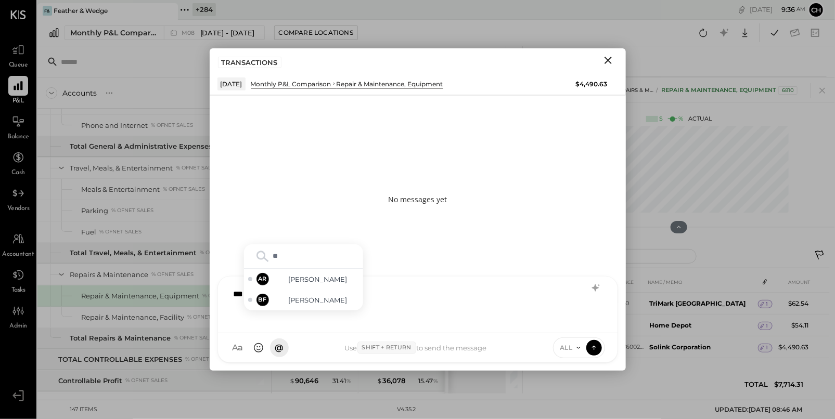
type input "***"
click at [597, 346] on icon at bounding box center [593, 347] width 9 height 10
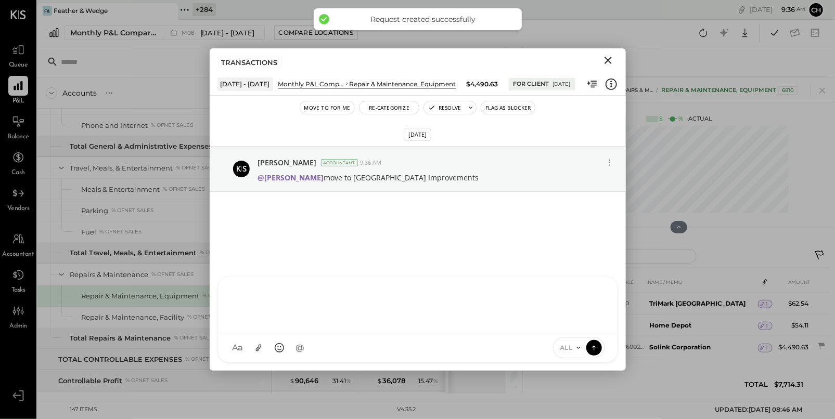
click at [607, 56] on icon "Close" at bounding box center [608, 60] width 12 height 12
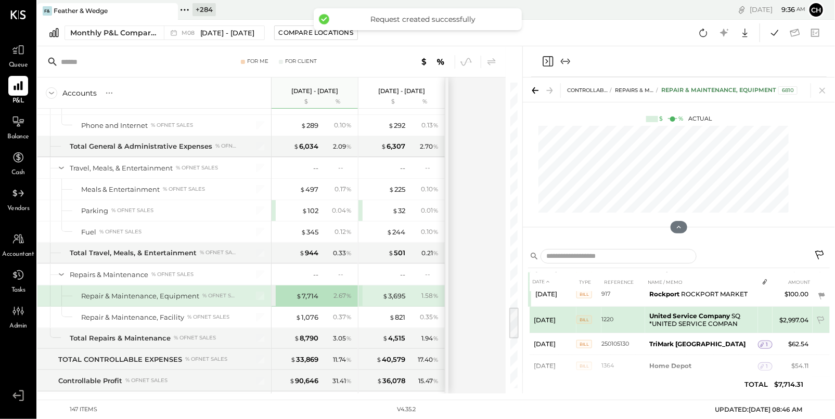
scroll to position [33, 0]
click at [712, 326] on td "United Service Company SQ *UNITED SERVICE COMPAN" at bounding box center [701, 322] width 113 height 27
click at [666, 322] on td "United Service Company SQ *UNITED SERVICE COMPAN" at bounding box center [701, 322] width 113 height 27
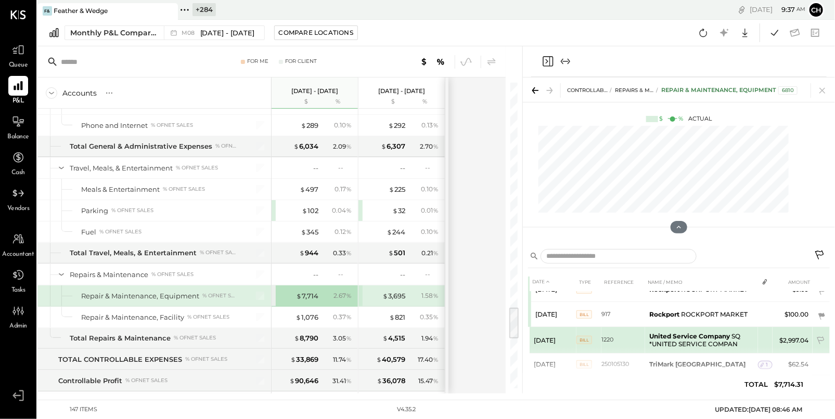
scroll to position [16, 0]
click at [584, 338] on span "BILL" at bounding box center [584, 338] width 16 height 8
click at [664, 332] on b "United Service Company" at bounding box center [689, 335] width 81 height 8
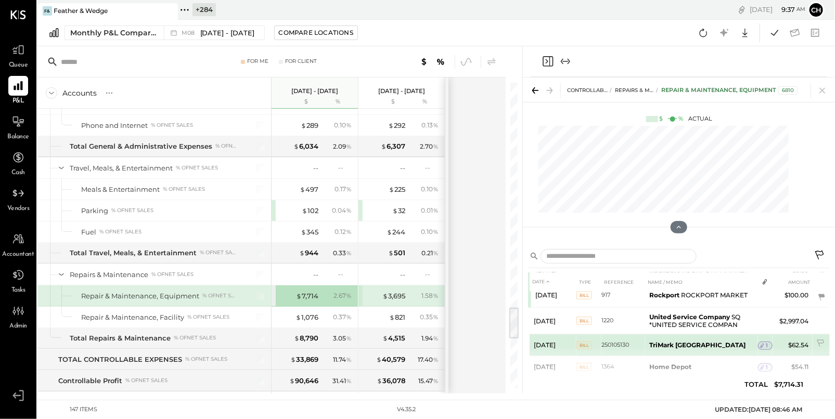
scroll to position [26, 0]
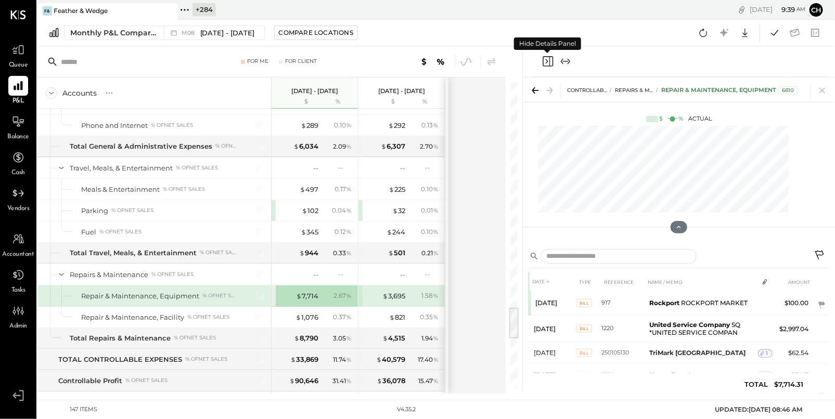
click at [548, 63] on icon "Close panel" at bounding box center [547, 61] width 12 height 12
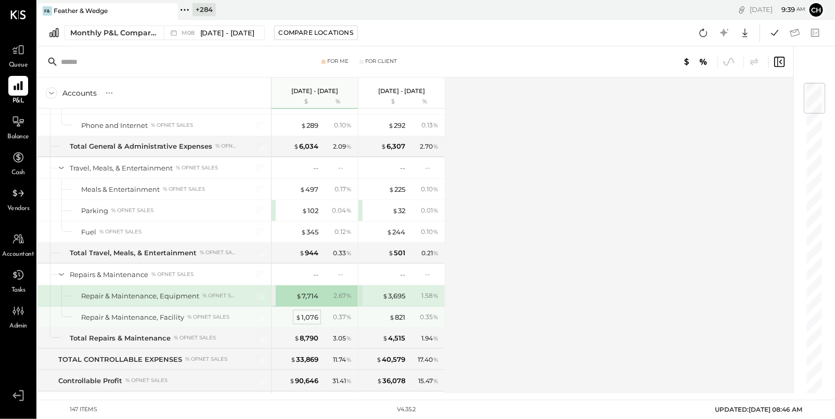
click at [300, 313] on span "$" at bounding box center [298, 317] width 6 height 8
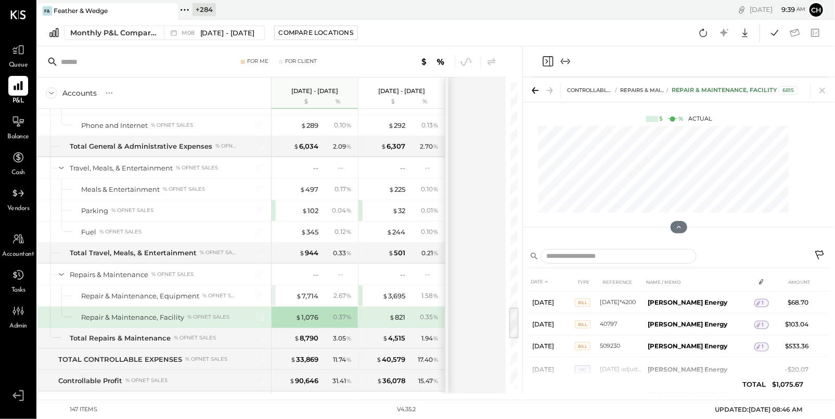
click at [545, 64] on icon "Close panel" at bounding box center [547, 61] width 12 height 12
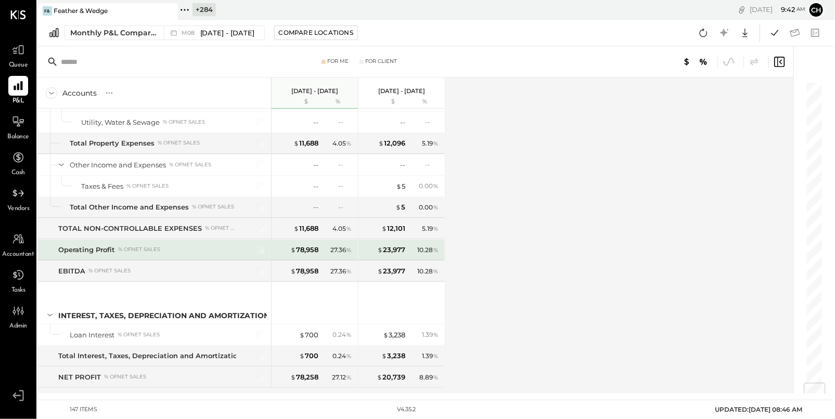
scroll to position [2566, 0]
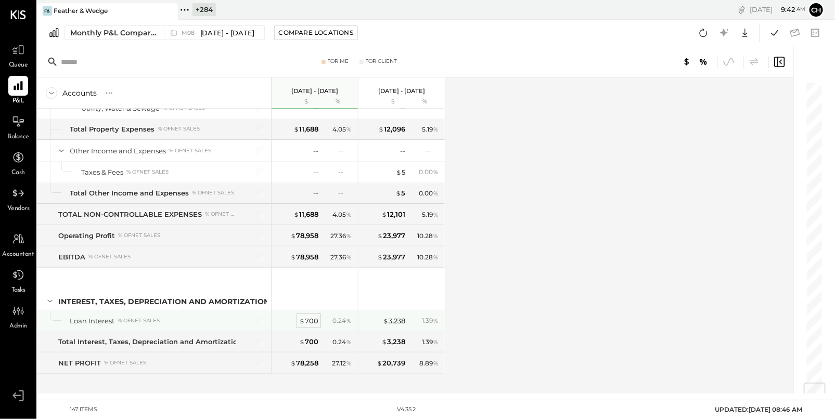
click at [313, 316] on div "$ 700" at bounding box center [308, 321] width 19 height 10
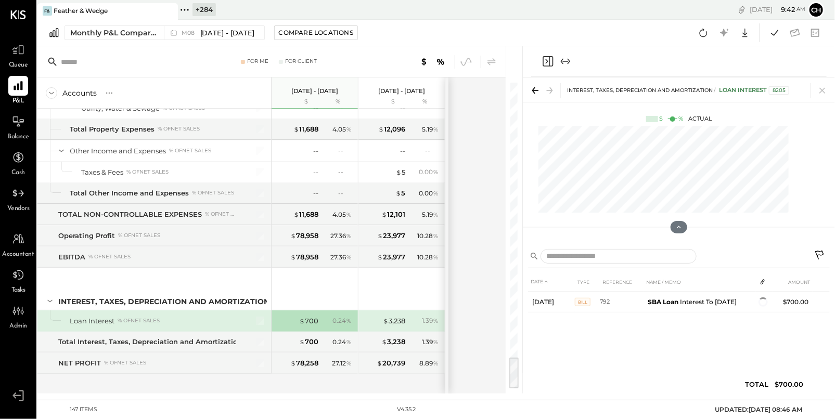
click at [548, 59] on icon "Close panel" at bounding box center [547, 61] width 12 height 12
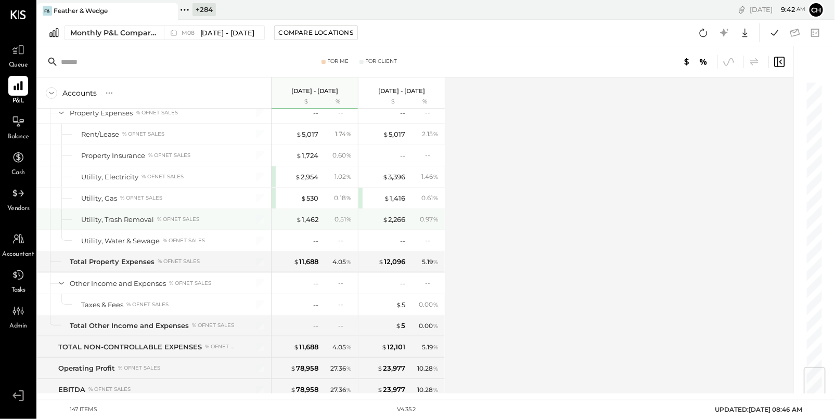
scroll to position [2367, 0]
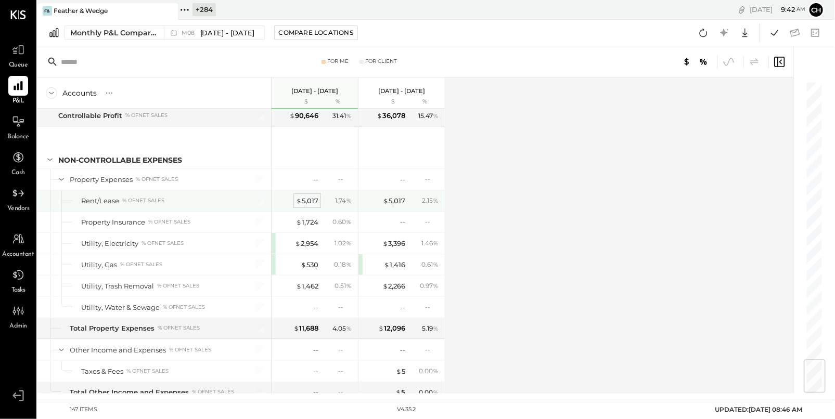
click at [305, 196] on div "$ 5,017" at bounding box center [307, 201] width 22 height 10
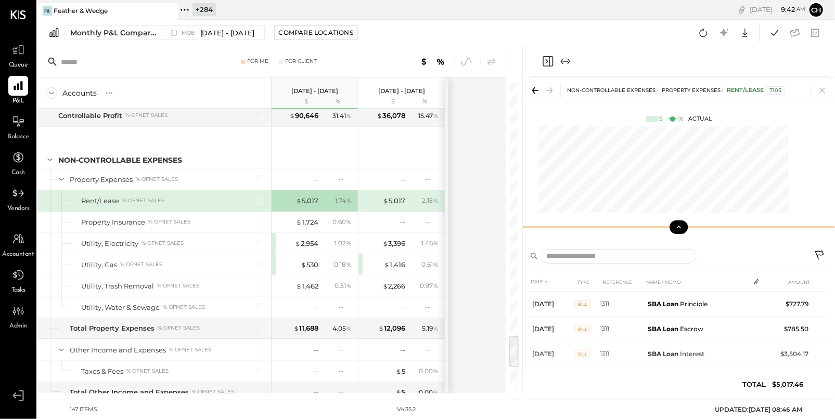
click at [684, 226] on button at bounding box center [678, 228] width 18 height 14
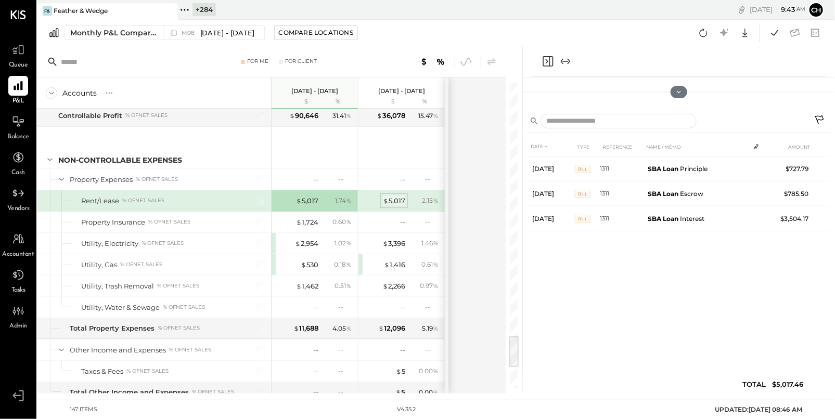
click at [399, 196] on div "$ 5,017" at bounding box center [394, 201] width 22 height 10
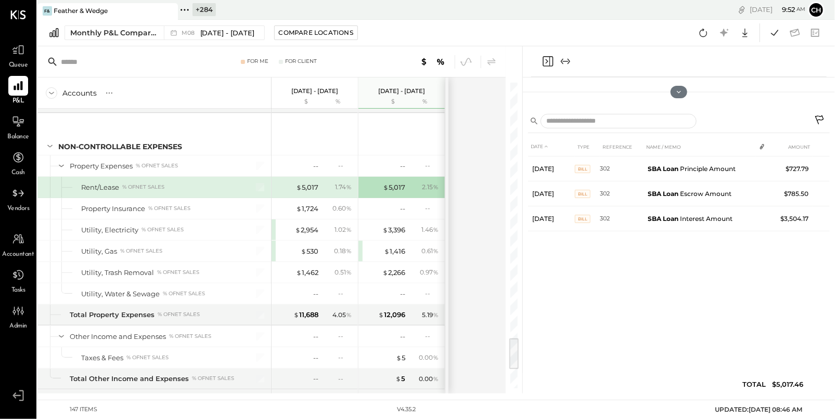
scroll to position [2387, 0]
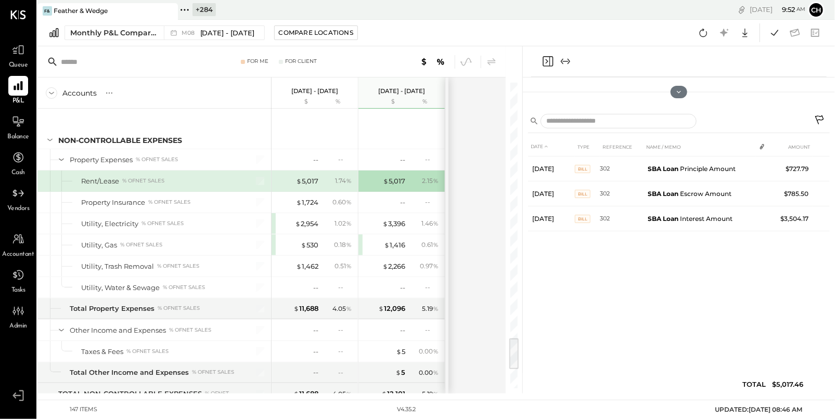
click at [547, 60] on icon "Close panel" at bounding box center [547, 61] width 12 height 12
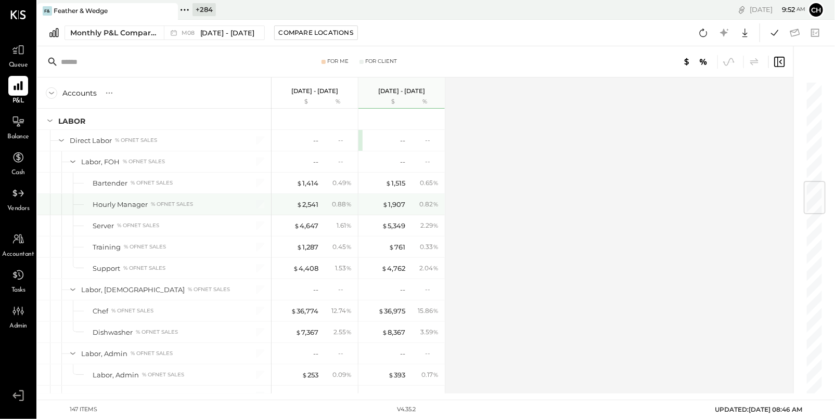
scroll to position [858, 0]
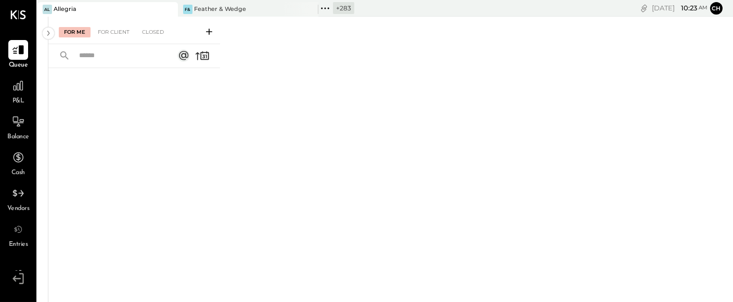
click at [327, 7] on icon at bounding box center [325, 9] width 14 height 14
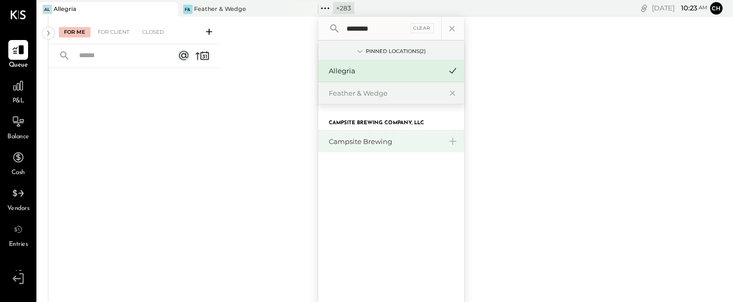
type input "********"
click at [365, 142] on div "Campsite Brewing" at bounding box center [385, 142] width 112 height 10
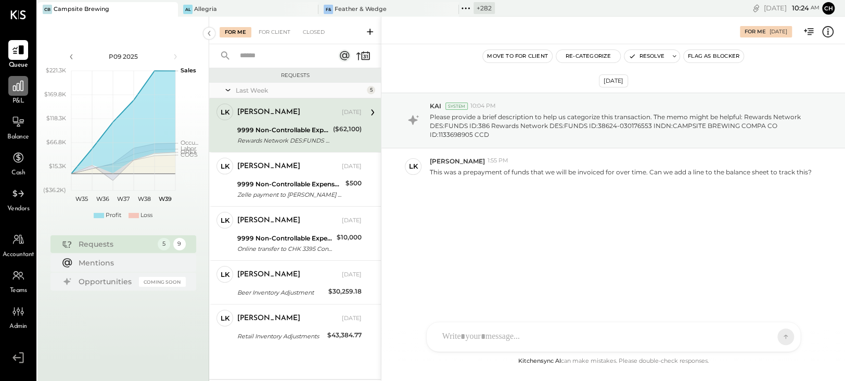
click at [19, 95] on div at bounding box center [18, 86] width 20 height 20
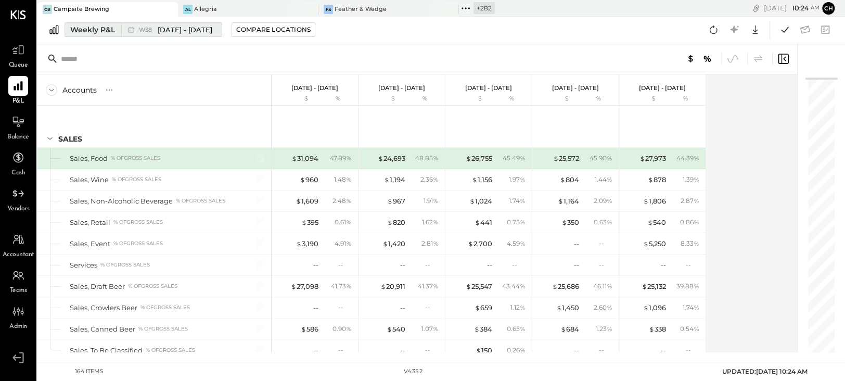
click at [122, 33] on div "W38 [DATE] - [DATE]" at bounding box center [168, 30] width 95 height 14
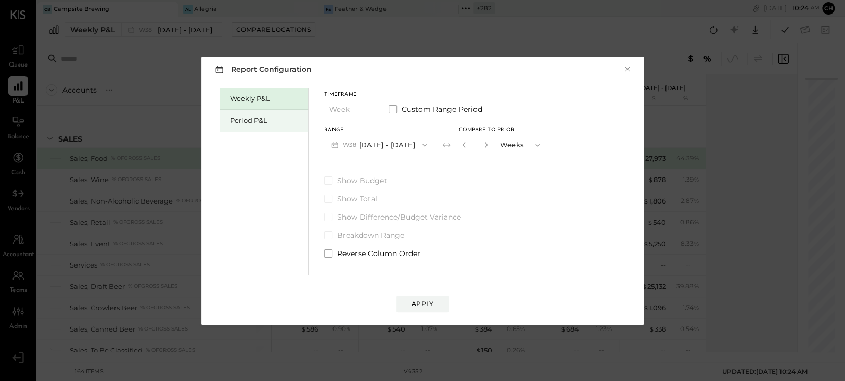
click at [244, 117] on div "Period P&L" at bounding box center [266, 120] width 73 height 10
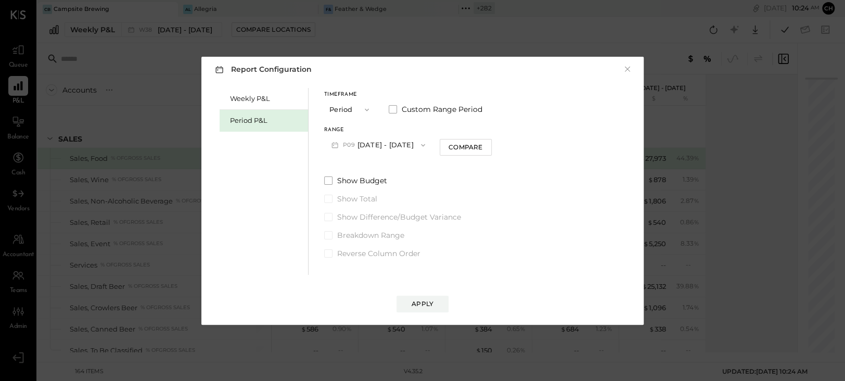
click at [376, 142] on button "P09 [DATE] - [DATE]" at bounding box center [378, 144] width 108 height 19
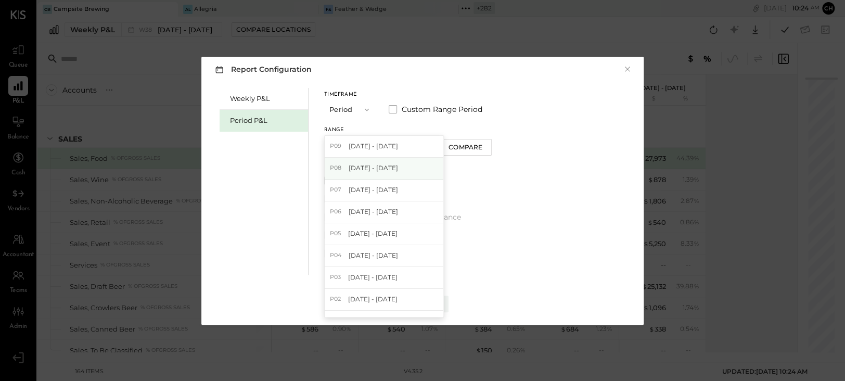
click at [385, 167] on span "[DATE] - [DATE]" at bounding box center [372, 167] width 49 height 9
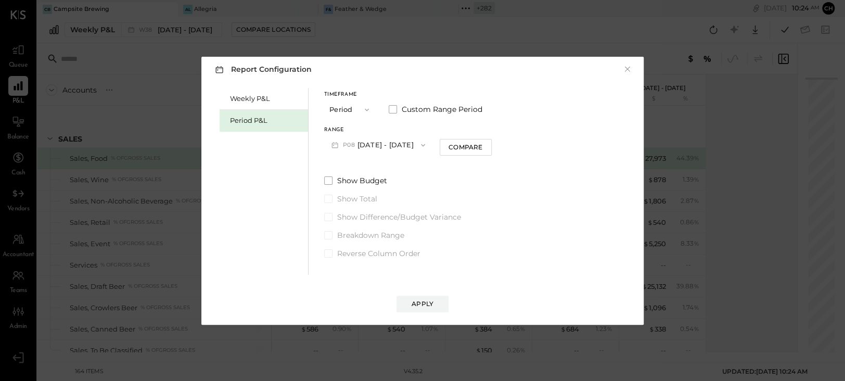
click at [387, 141] on button "P08 [DATE] - [DATE]" at bounding box center [378, 144] width 108 height 19
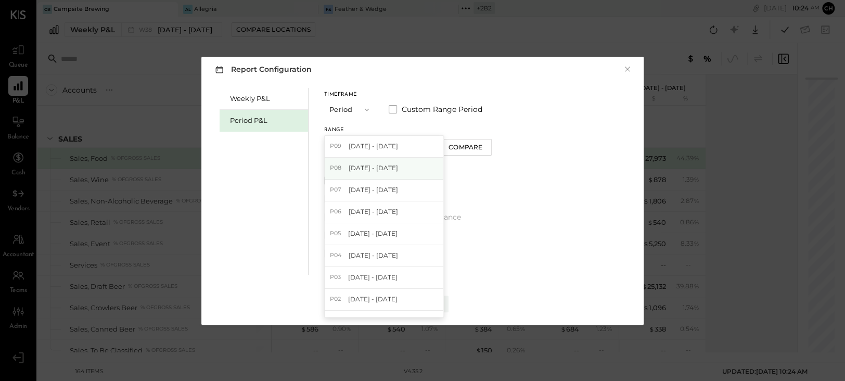
click at [389, 163] on span "[DATE] - [DATE]" at bounding box center [372, 167] width 49 height 9
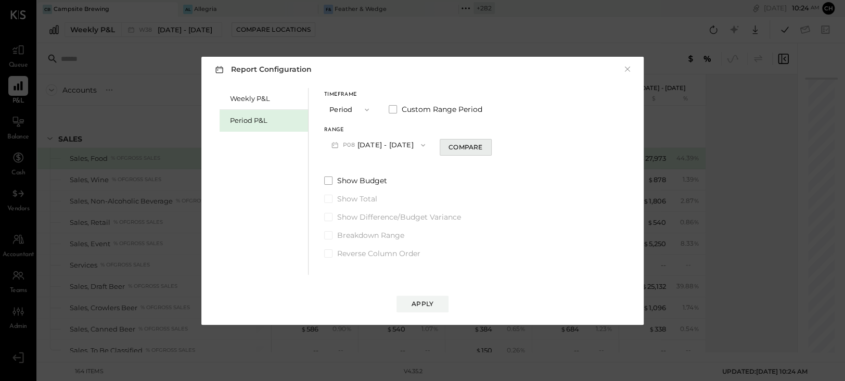
click at [481, 147] on div "Compare" at bounding box center [465, 146] width 34 height 9
click at [487, 145] on icon "button" at bounding box center [484, 144] width 6 height 6
type input "*"
click at [416, 301] on div "Apply" at bounding box center [422, 303] width 22 height 9
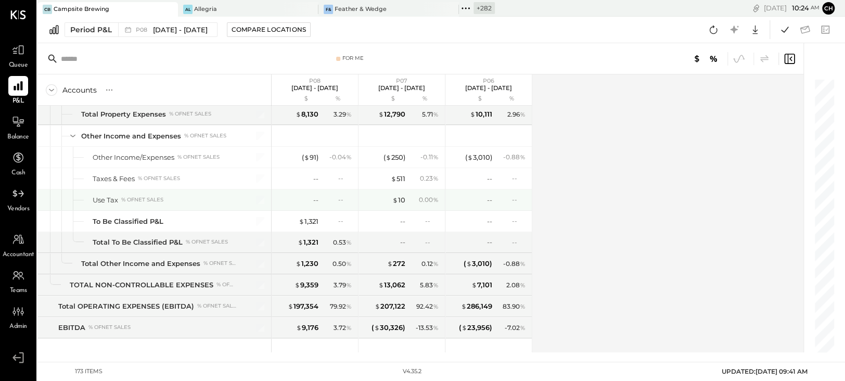
scroll to position [2868, 0]
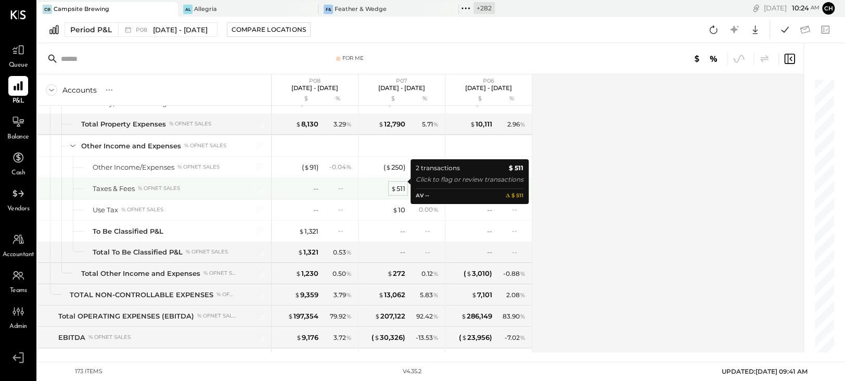
click at [401, 184] on div "$ 511" at bounding box center [398, 189] width 15 height 10
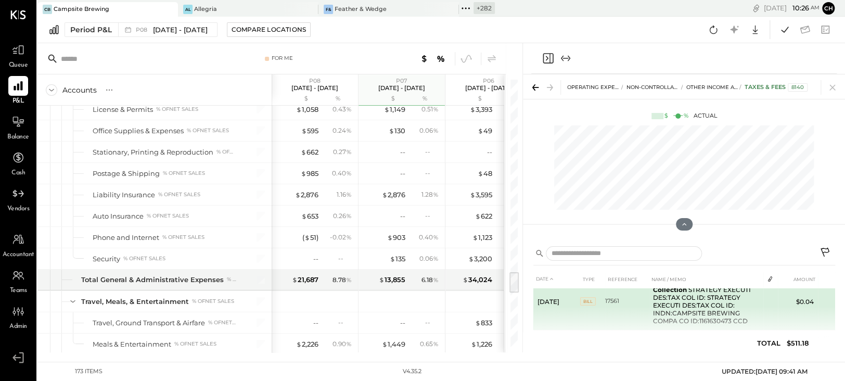
scroll to position [85, 0]
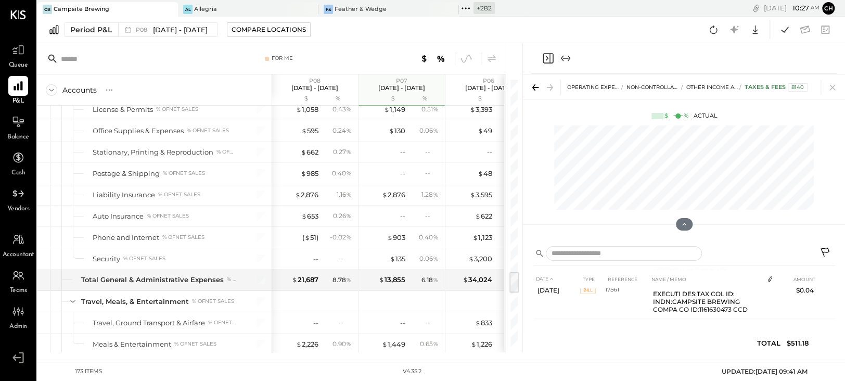
click at [546, 59] on icon "Close panel" at bounding box center [547, 58] width 12 height 12
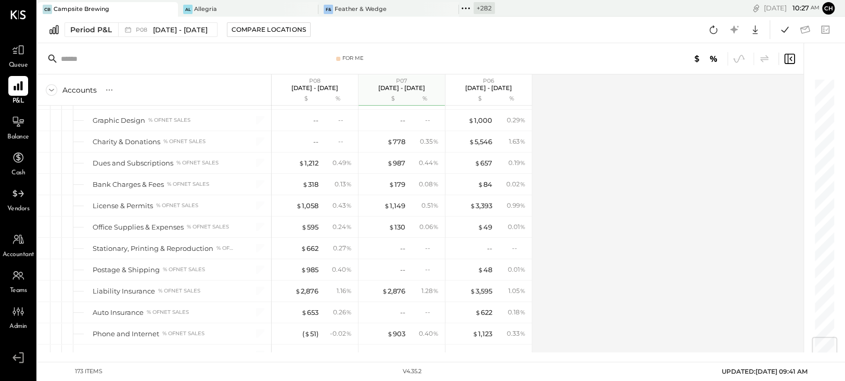
scroll to position [2162, 0]
